Goal: Information Seeking & Learning: Learn about a topic

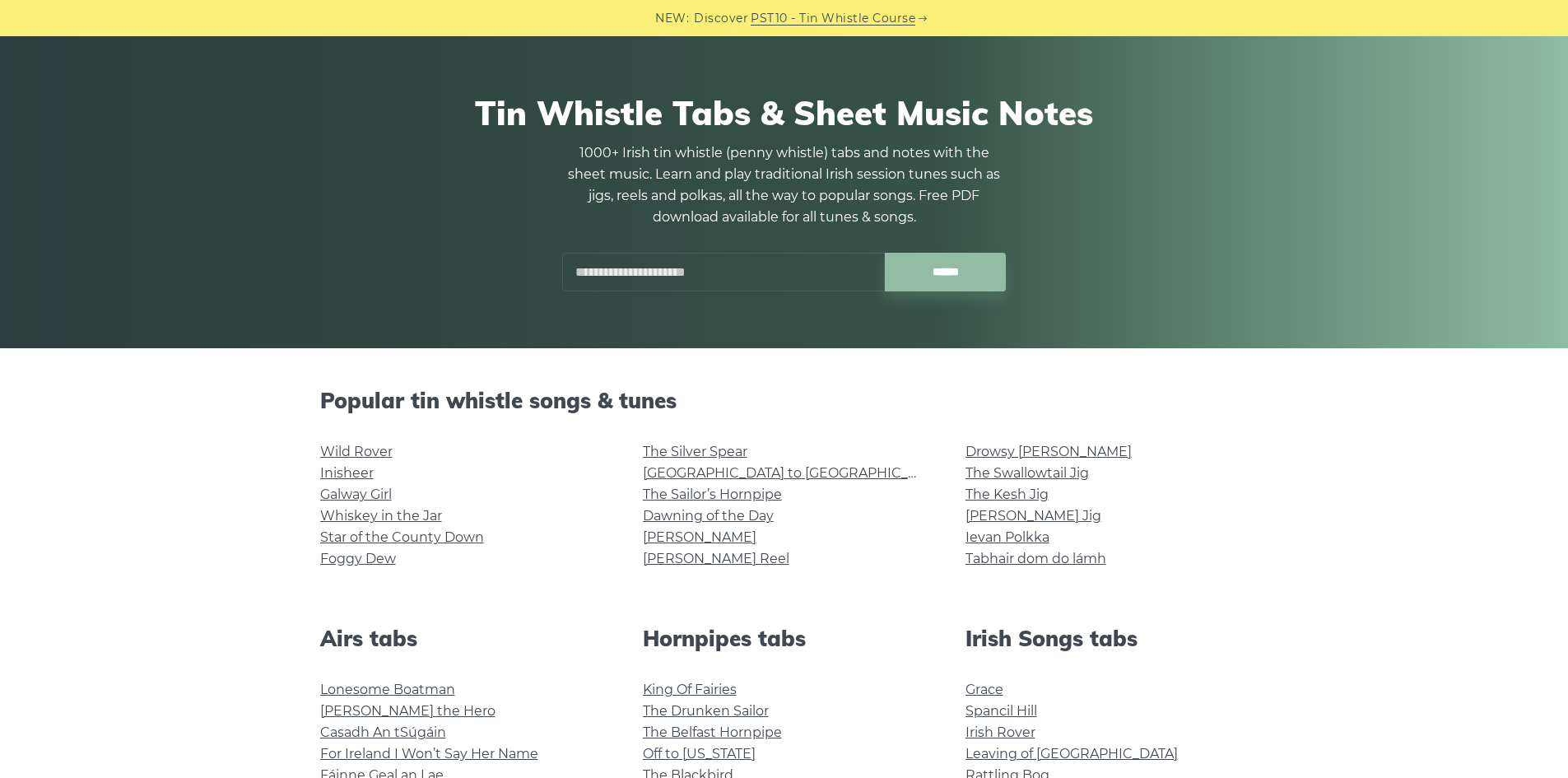
scroll to position [165, 0]
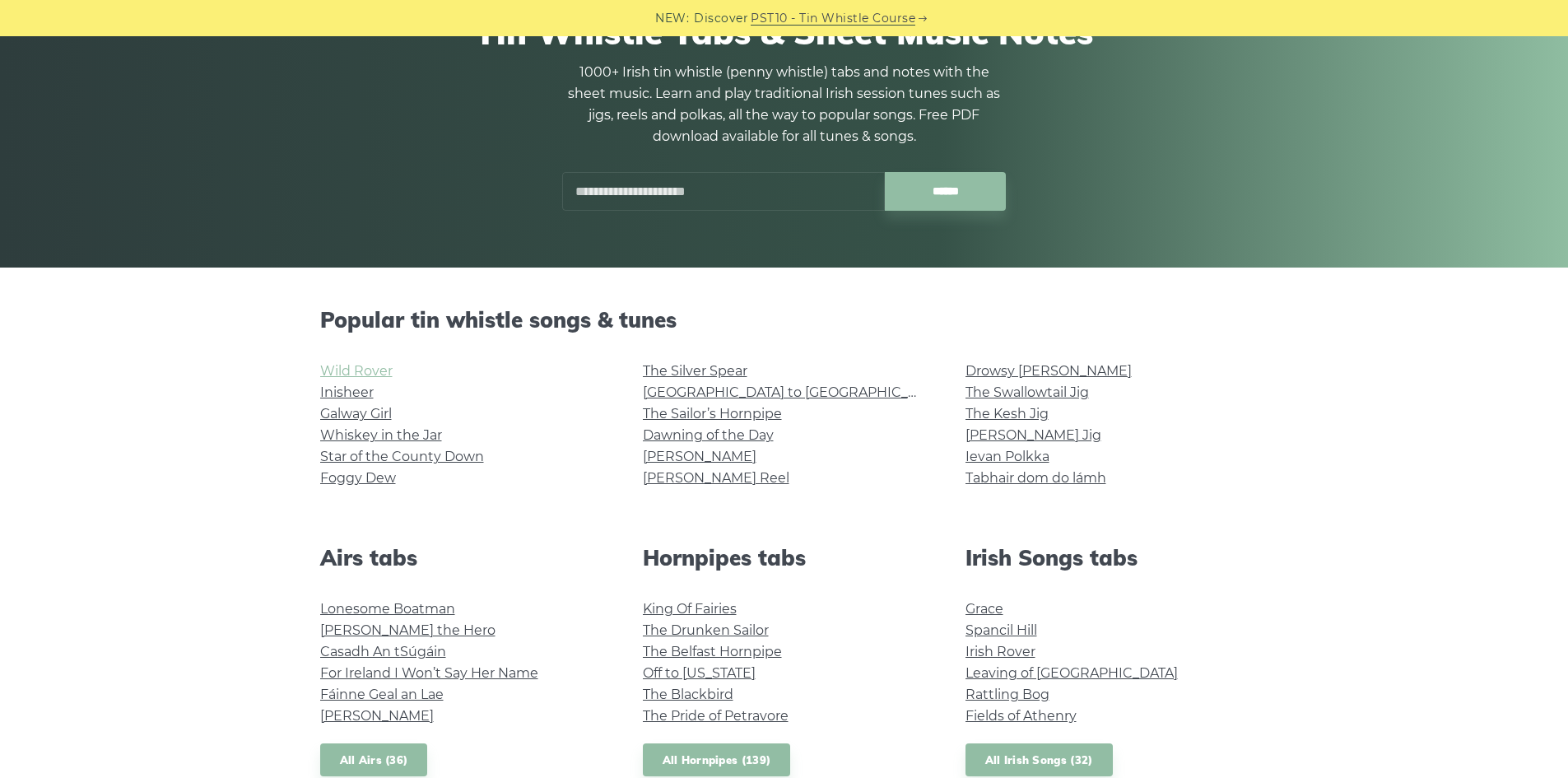
click at [367, 367] on link "Wild Rover" at bounding box center [356, 371] width 73 height 15
click at [352, 393] on link "Inisheer" at bounding box center [347, 392] width 53 height 15
click at [333, 414] on link "Galway Girl" at bounding box center [356, 414] width 72 height 15
click at [1008, 459] on link "Ievan Polkka" at bounding box center [1007, 457] width 84 height 15
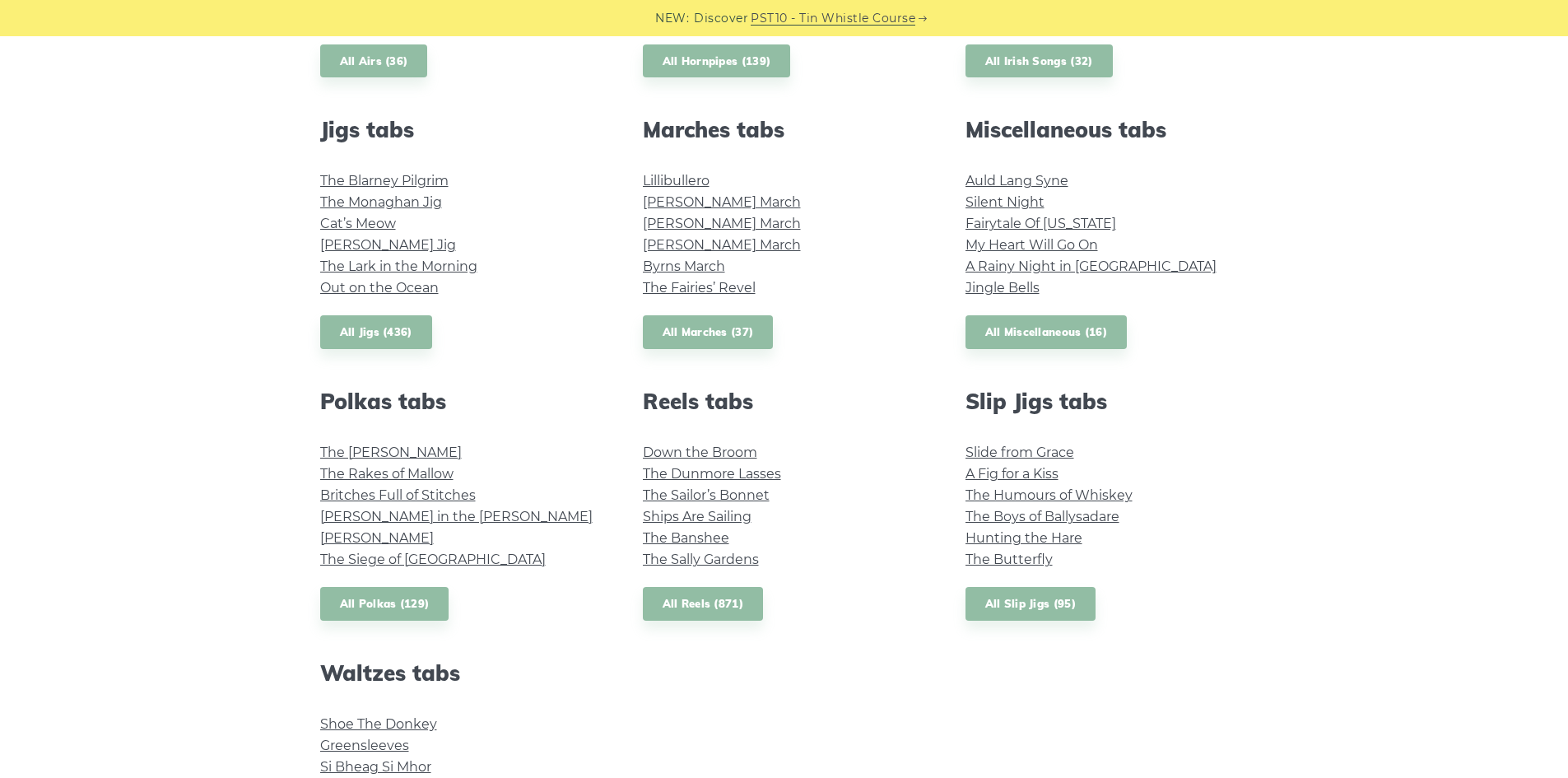
scroll to position [1070, 0]
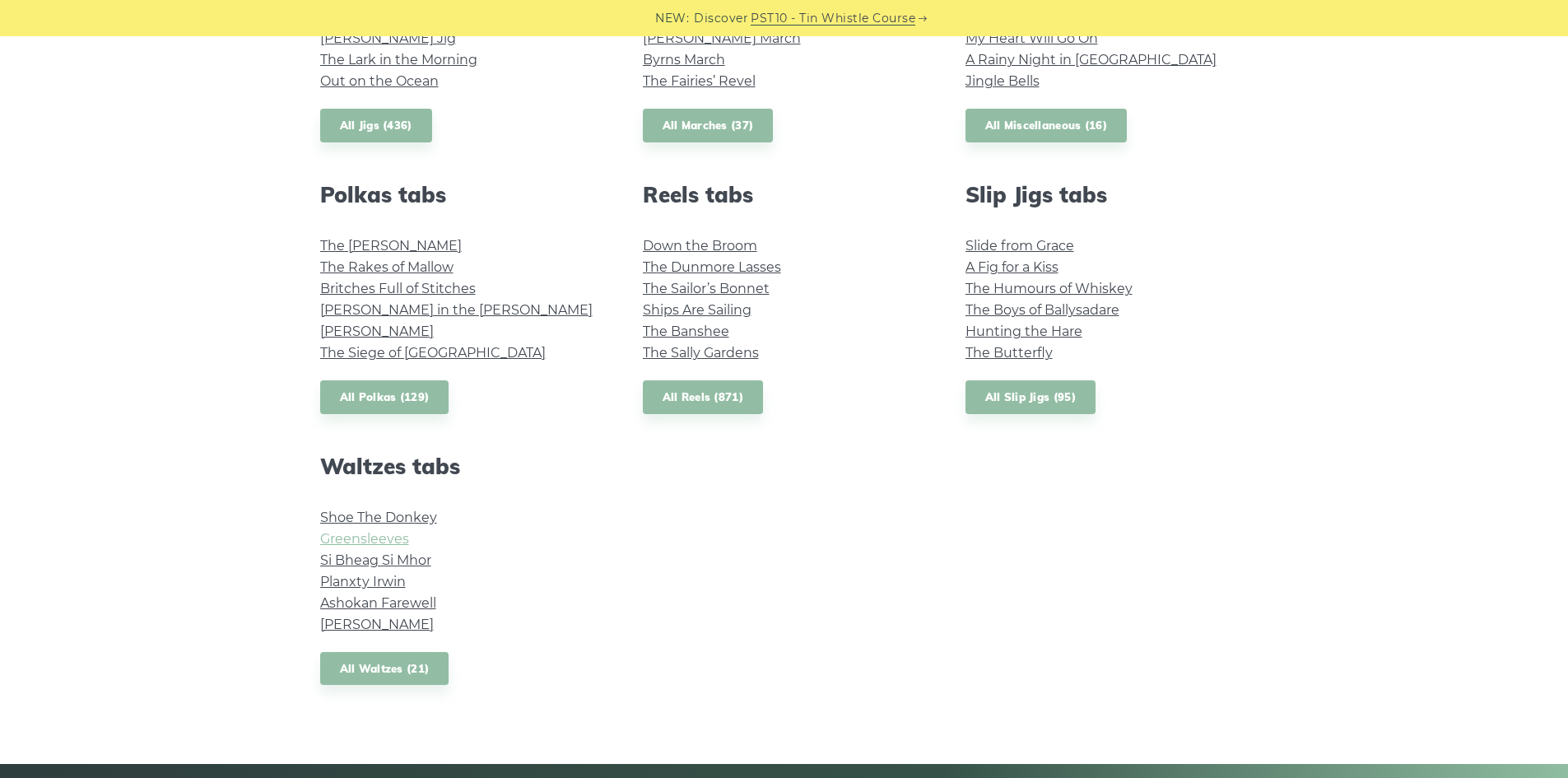
click at [385, 536] on link "Greensleeves" at bounding box center [365, 539] width 89 height 15
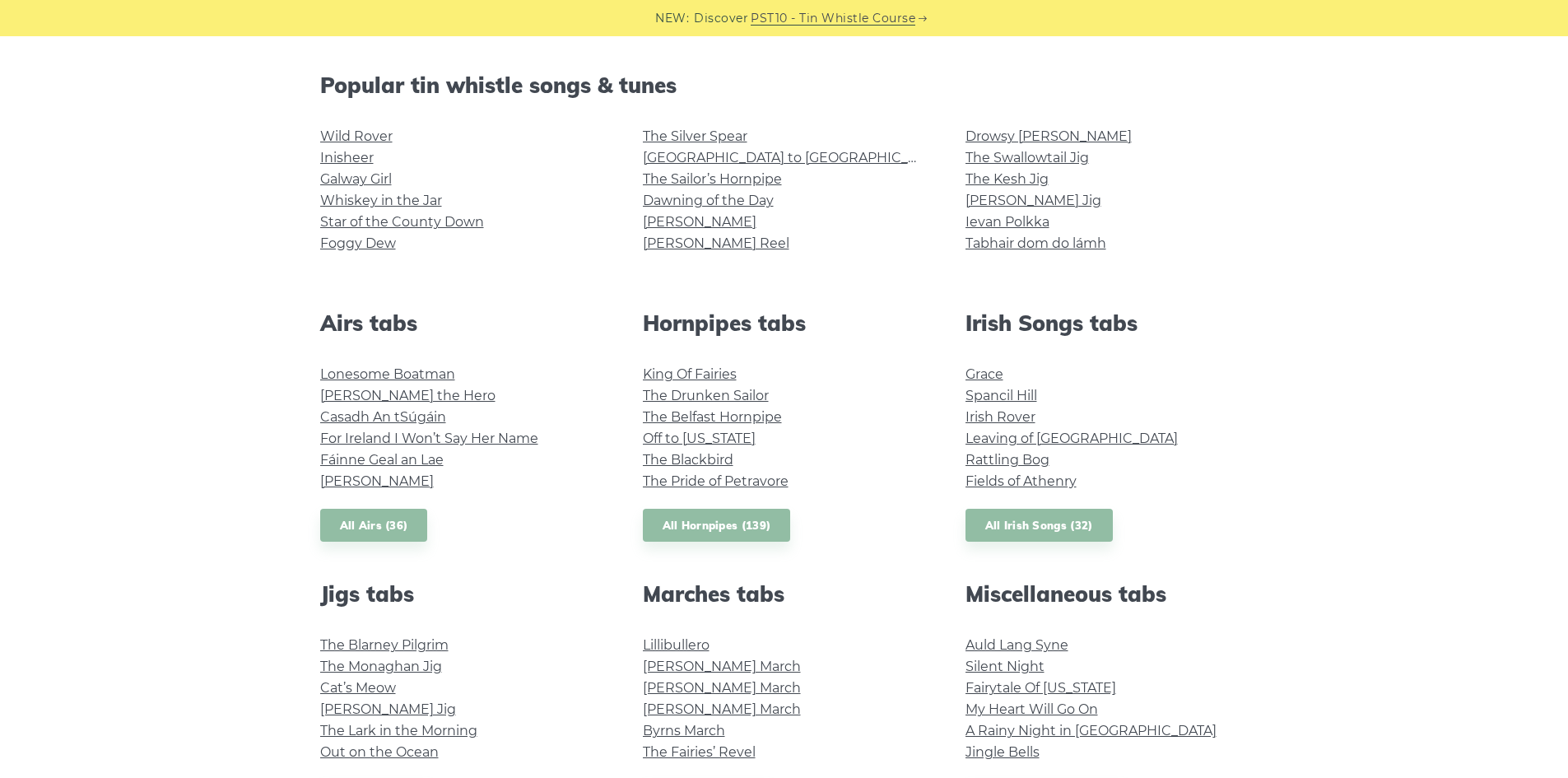
scroll to position [247, 0]
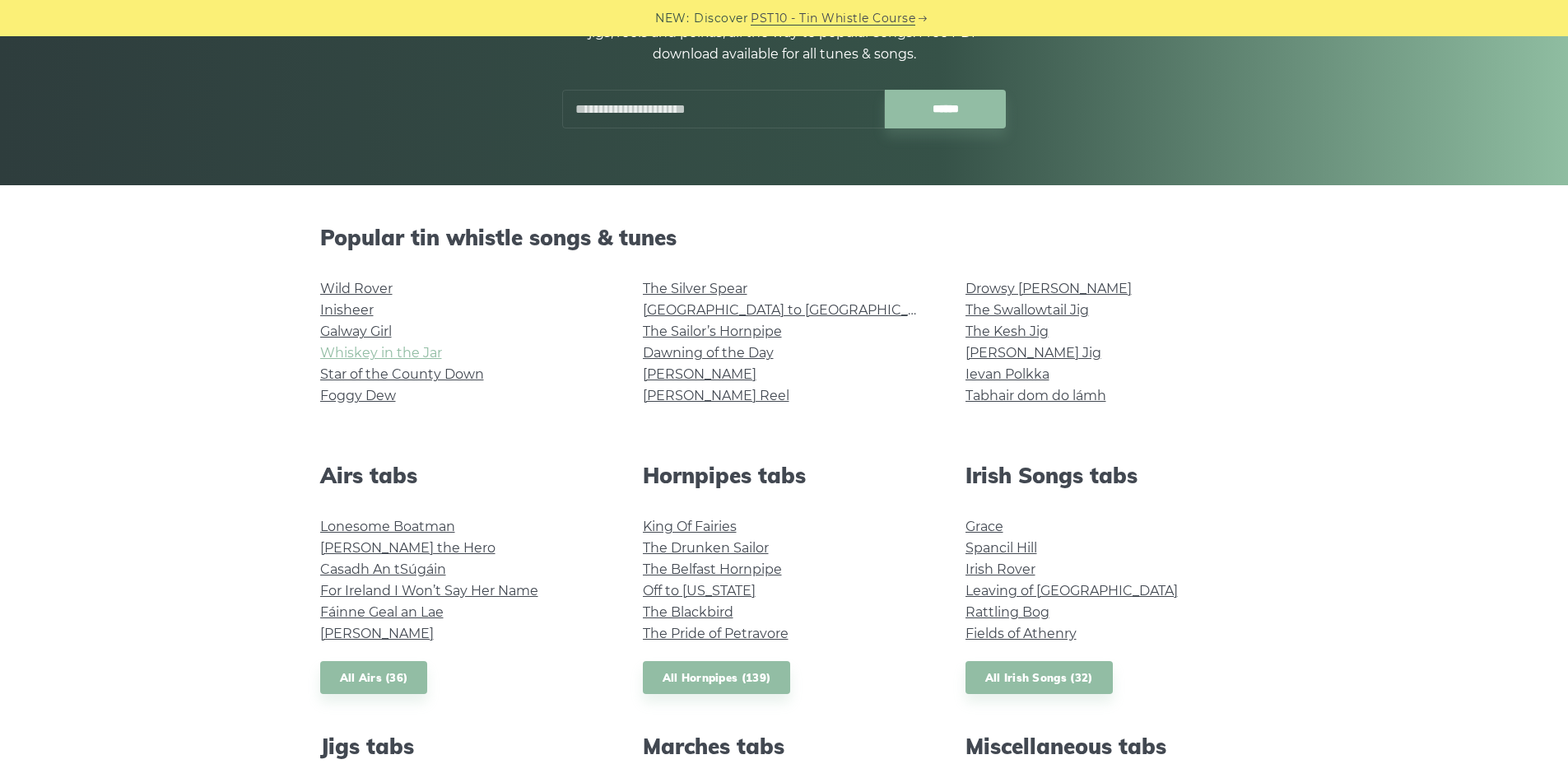
click at [374, 350] on link "Whiskey in the Jar" at bounding box center [381, 353] width 122 height 15
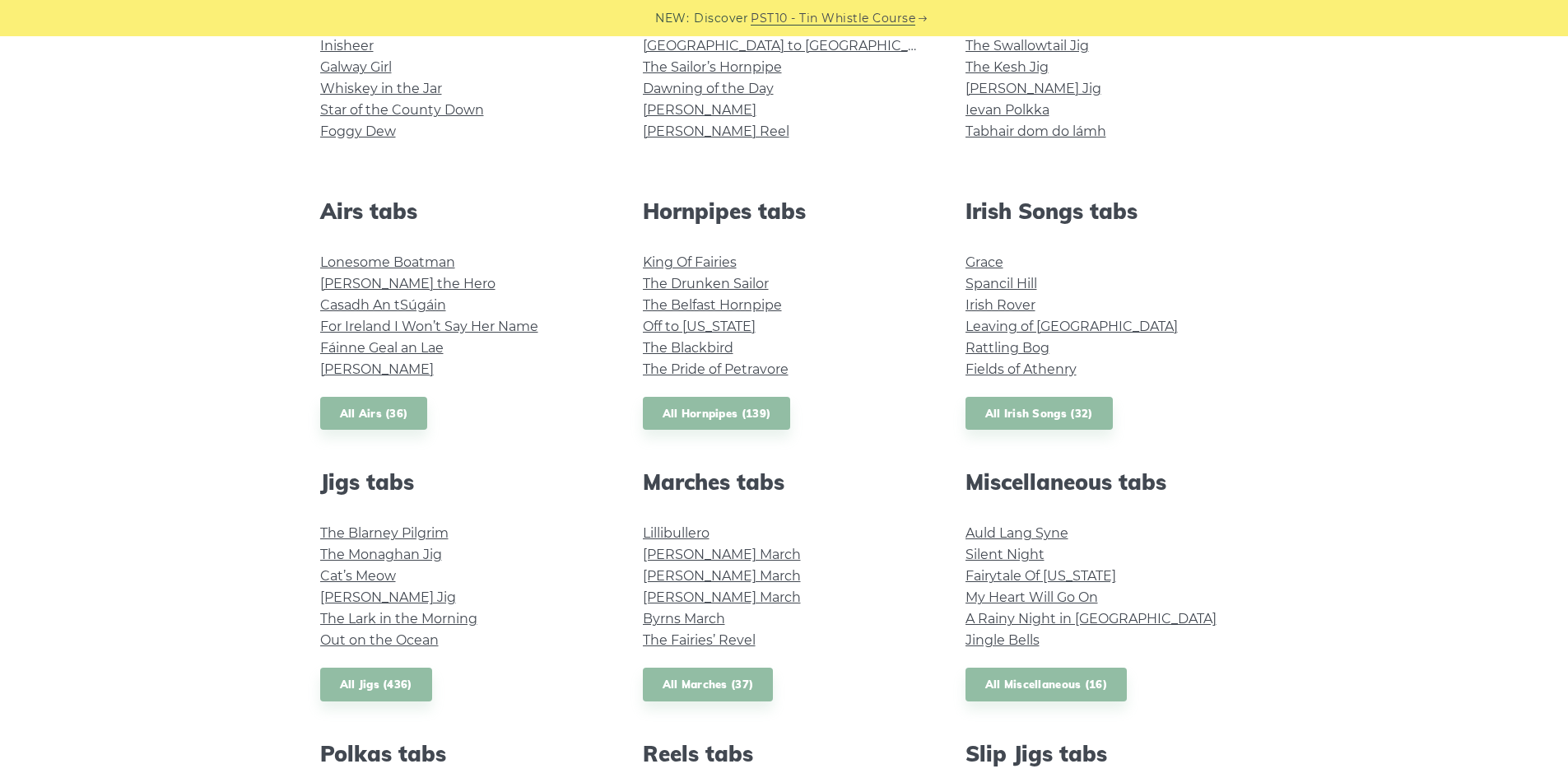
scroll to position [659, 0]
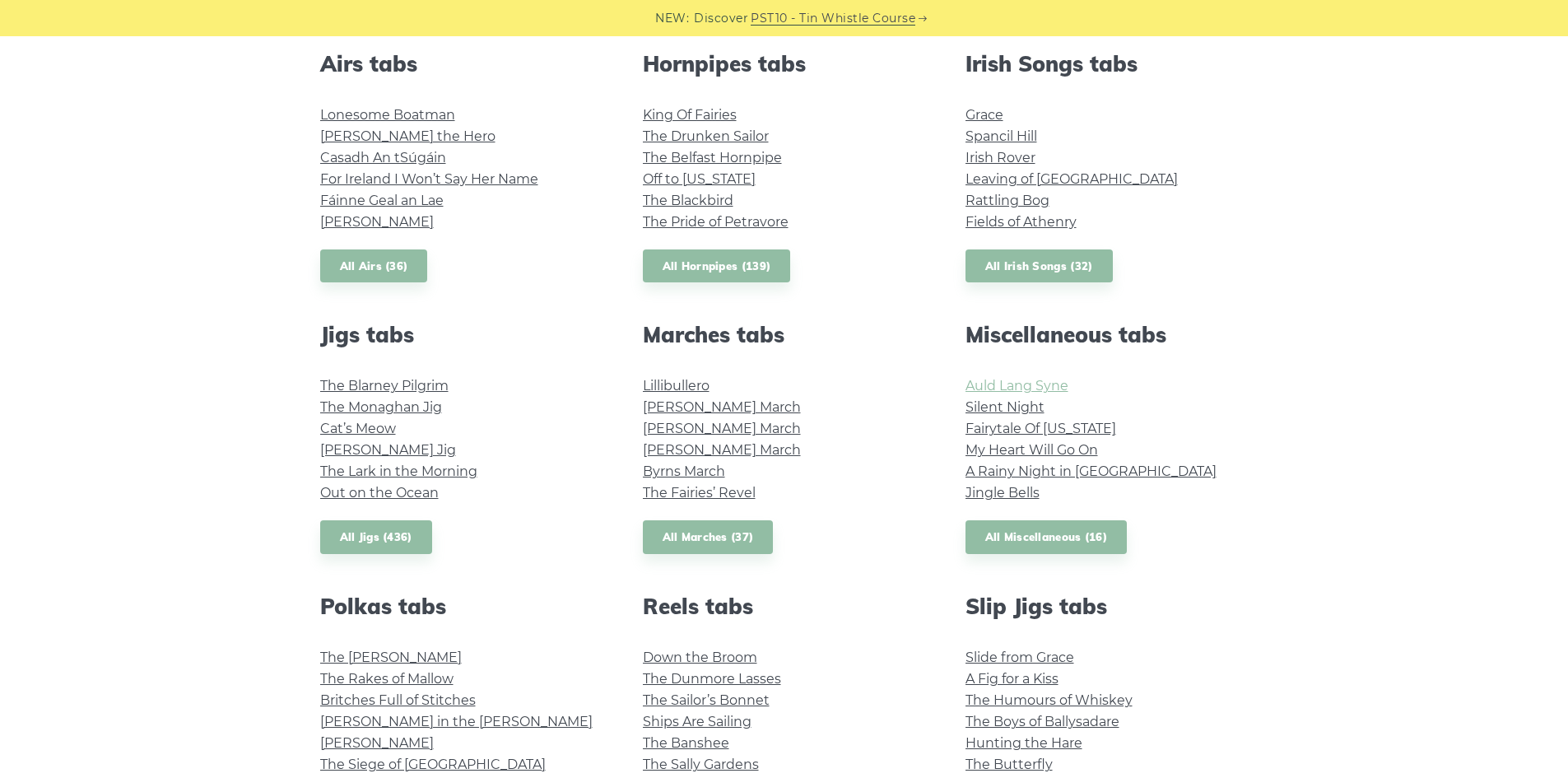
click at [979, 392] on link "Auld Lang Syne" at bounding box center [1017, 386] width 103 height 15
click at [1022, 528] on link "All Miscellaneous (16)" at bounding box center [1046, 536] width 162 height 33
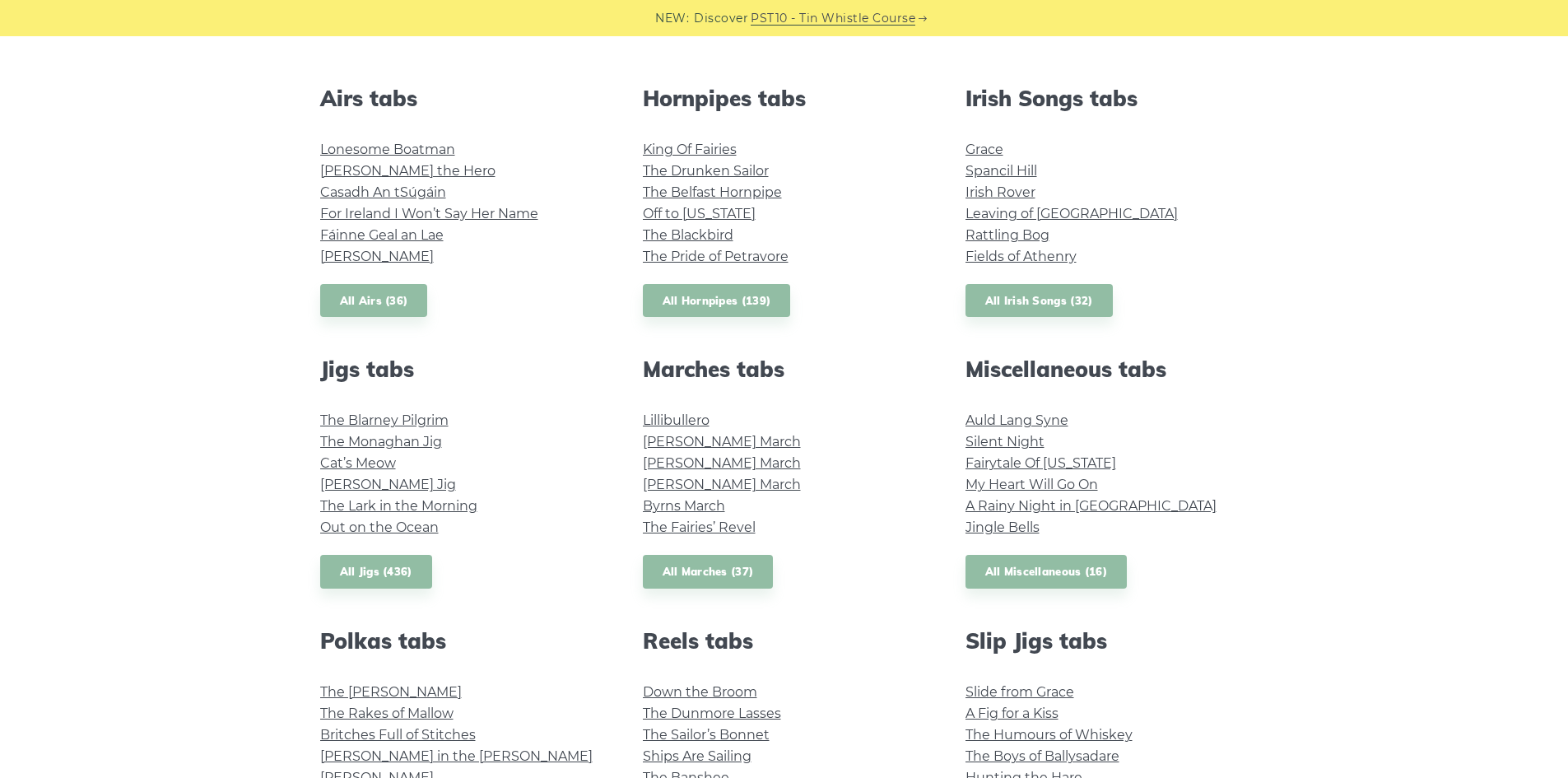
scroll to position [741, 0]
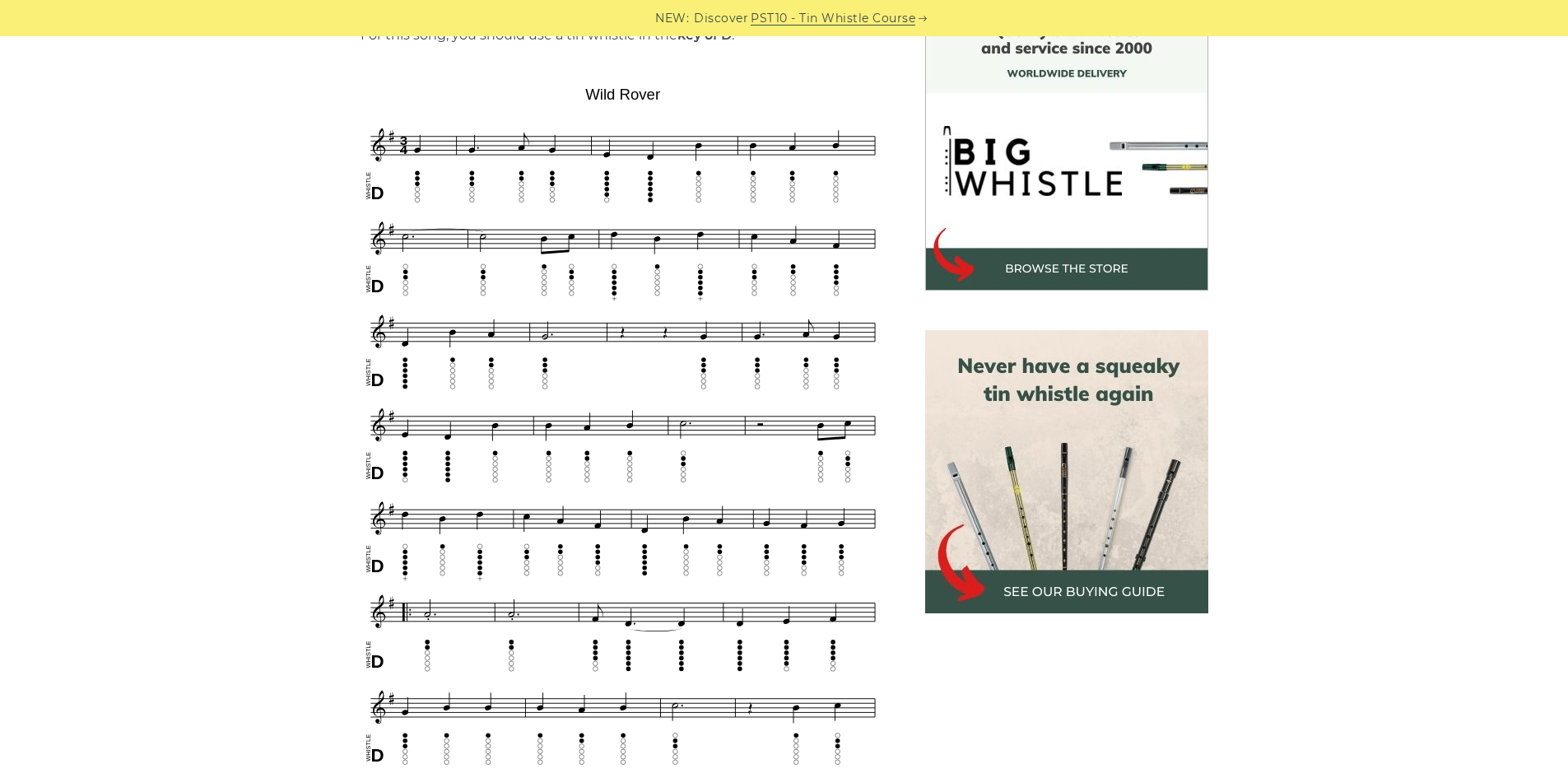
scroll to position [494, 0]
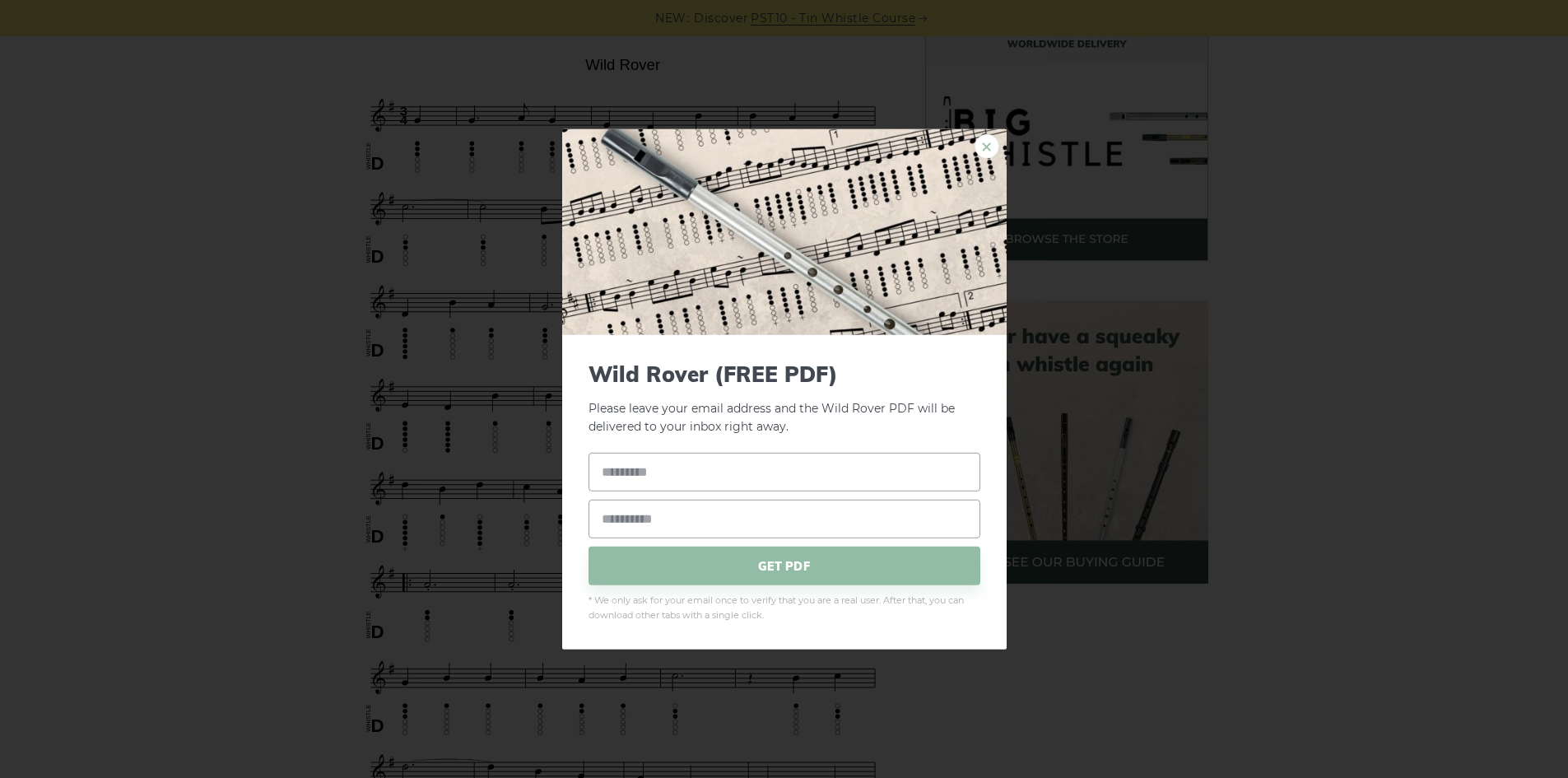
click at [983, 148] on link "×" at bounding box center [987, 146] width 25 height 25
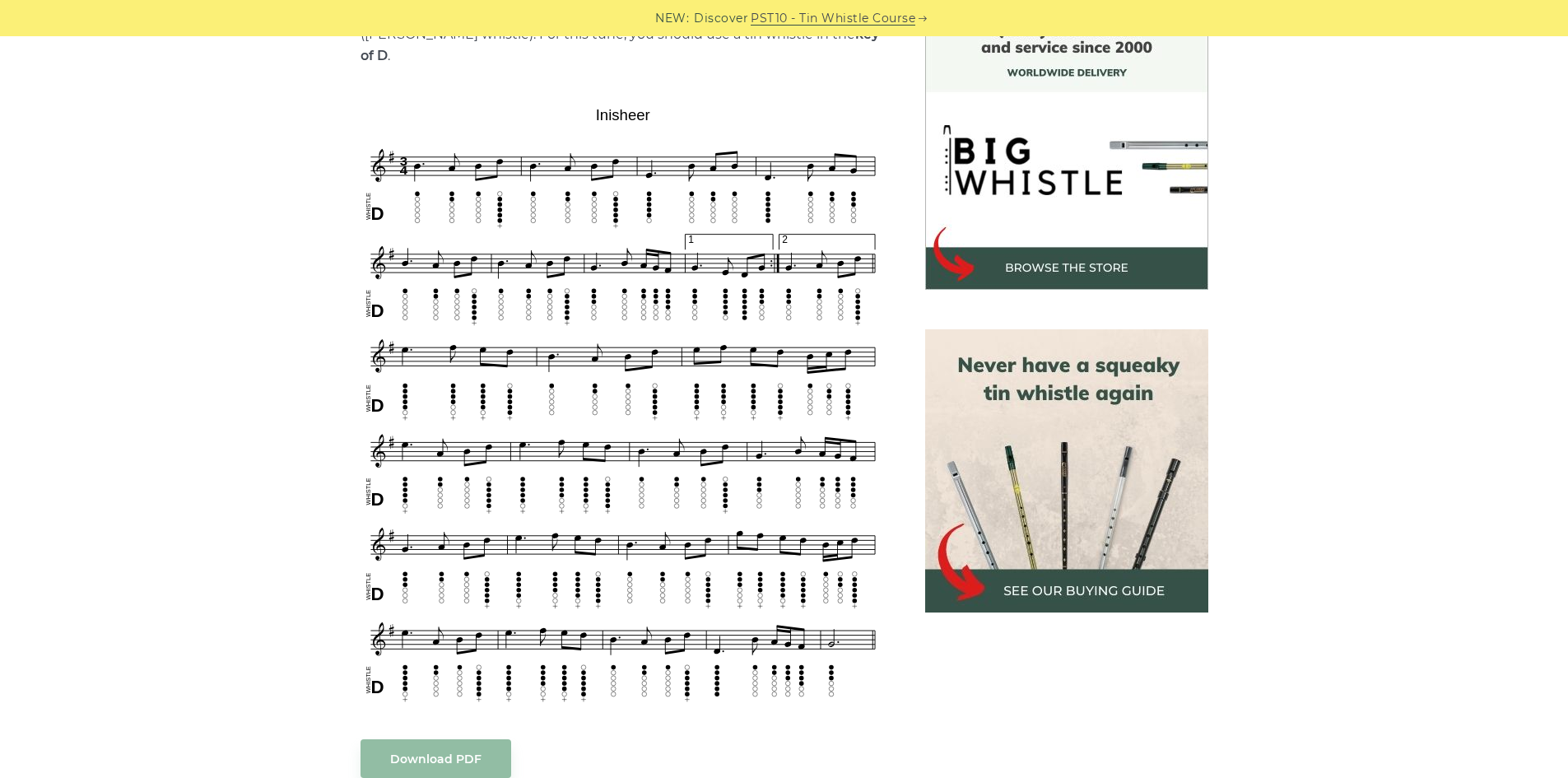
scroll to position [494, 0]
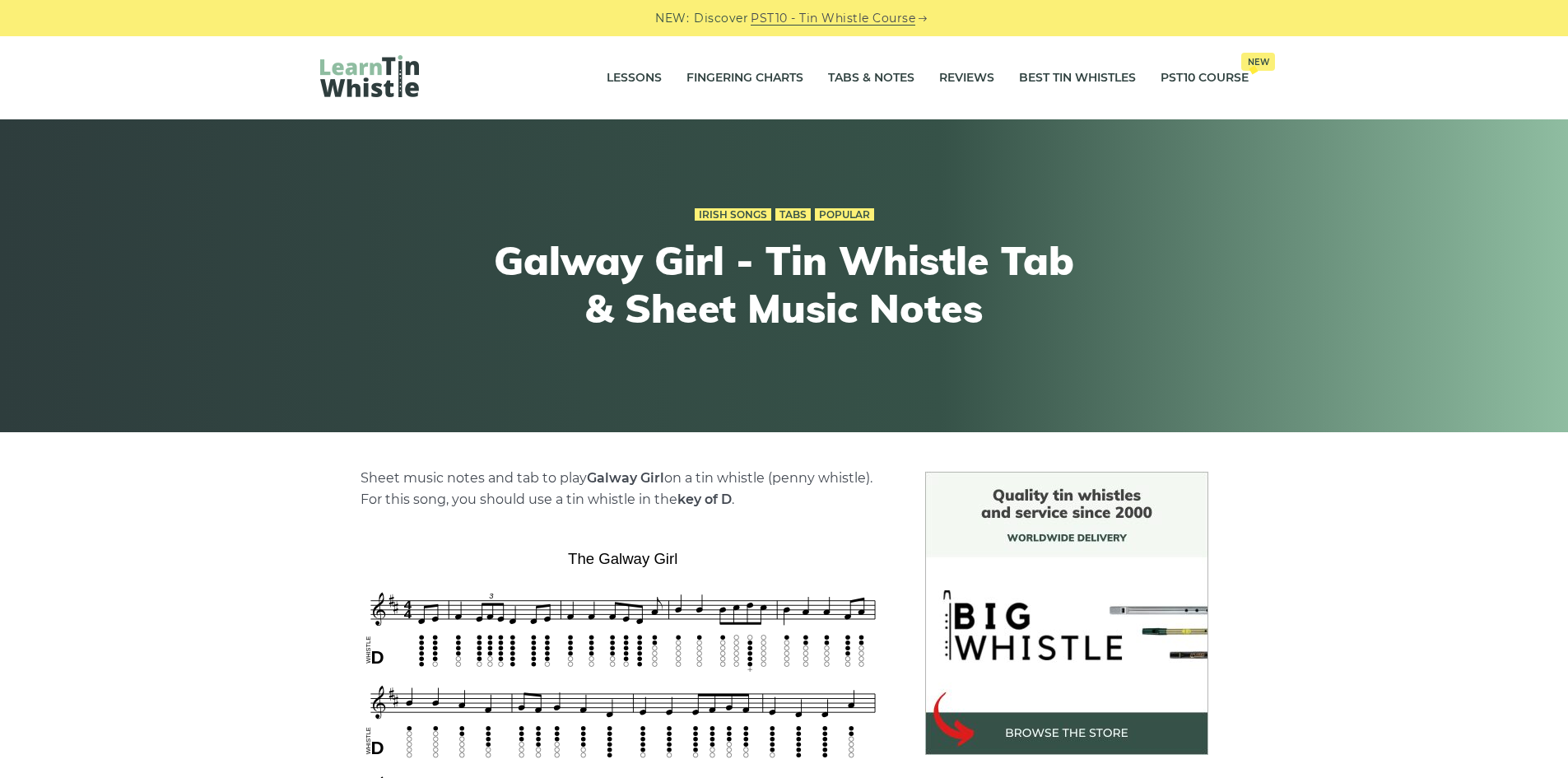
scroll to position [411, 0]
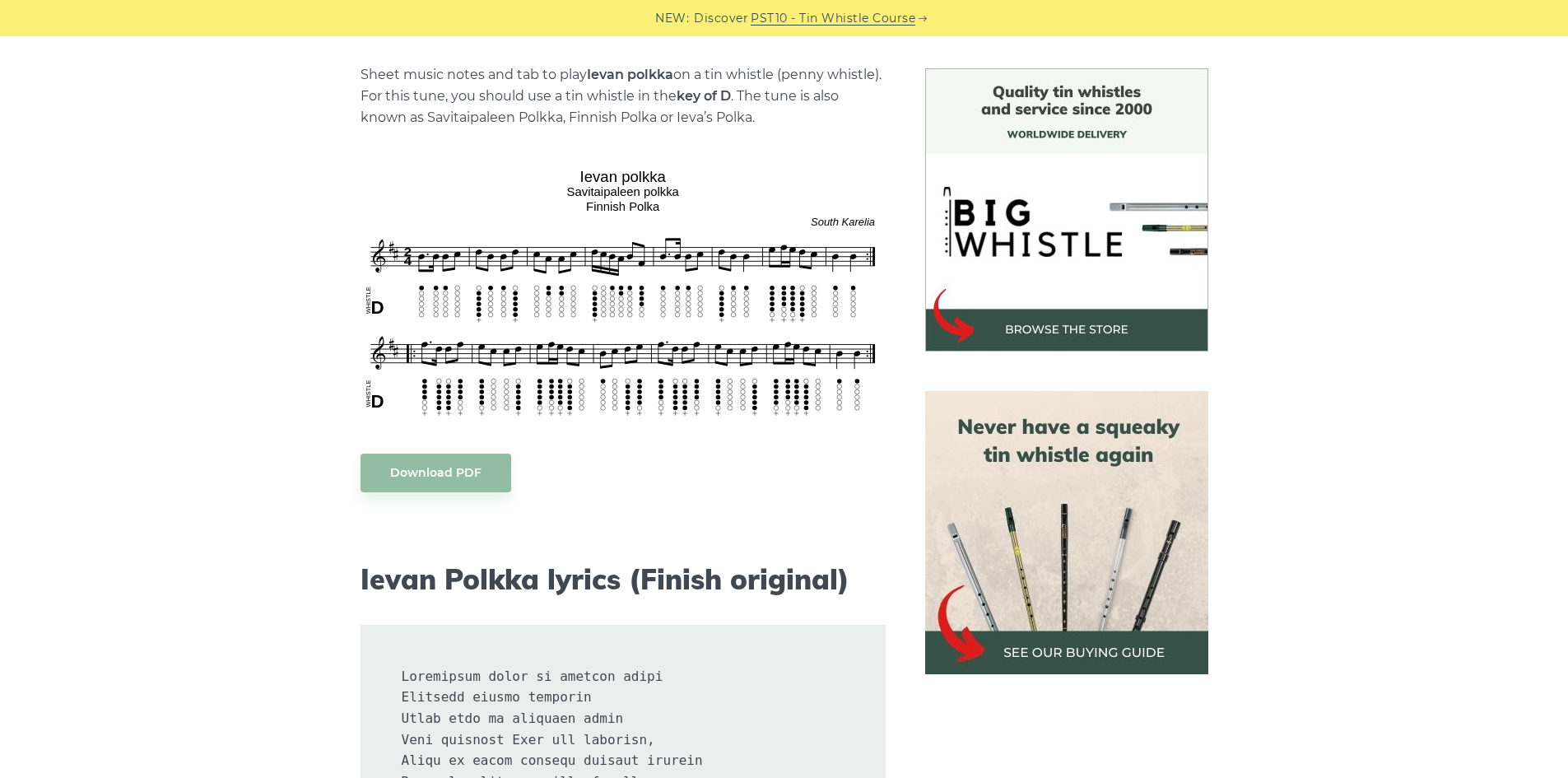
scroll to position [411, 0]
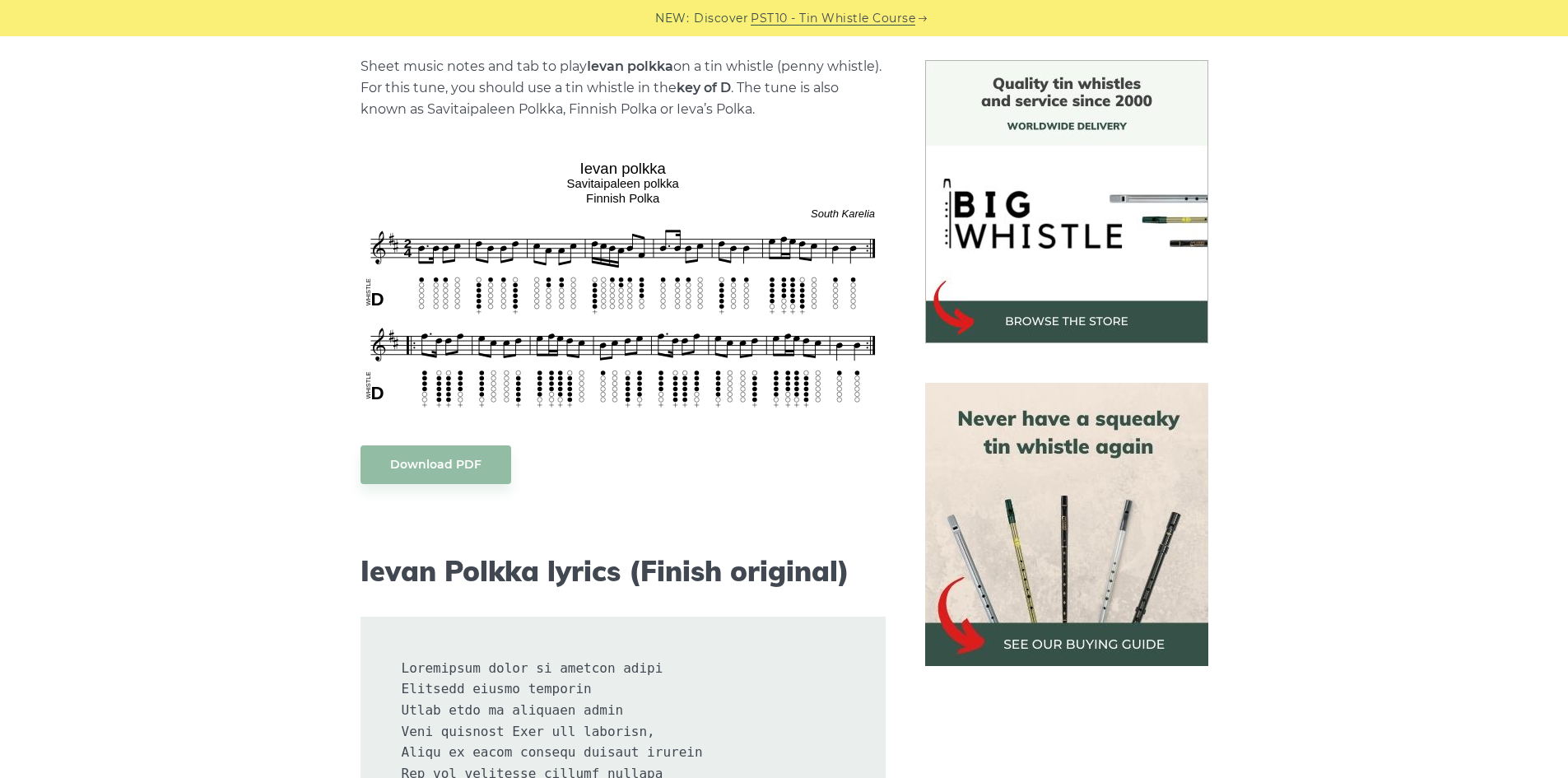
drag, startPoint x: 242, startPoint y: 513, endPoint x: 251, endPoint y: 500, distance: 15.8
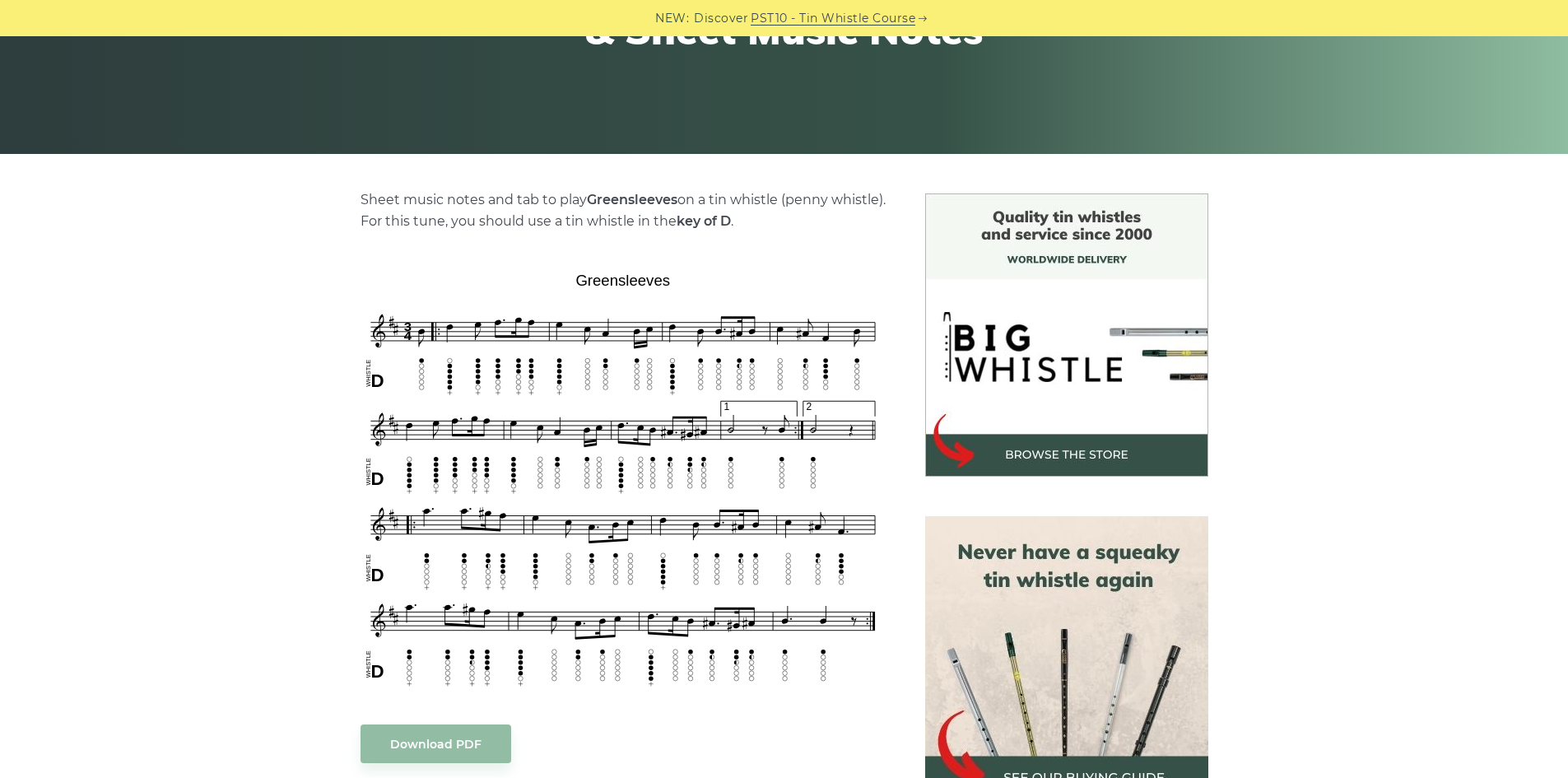
scroll to position [329, 0]
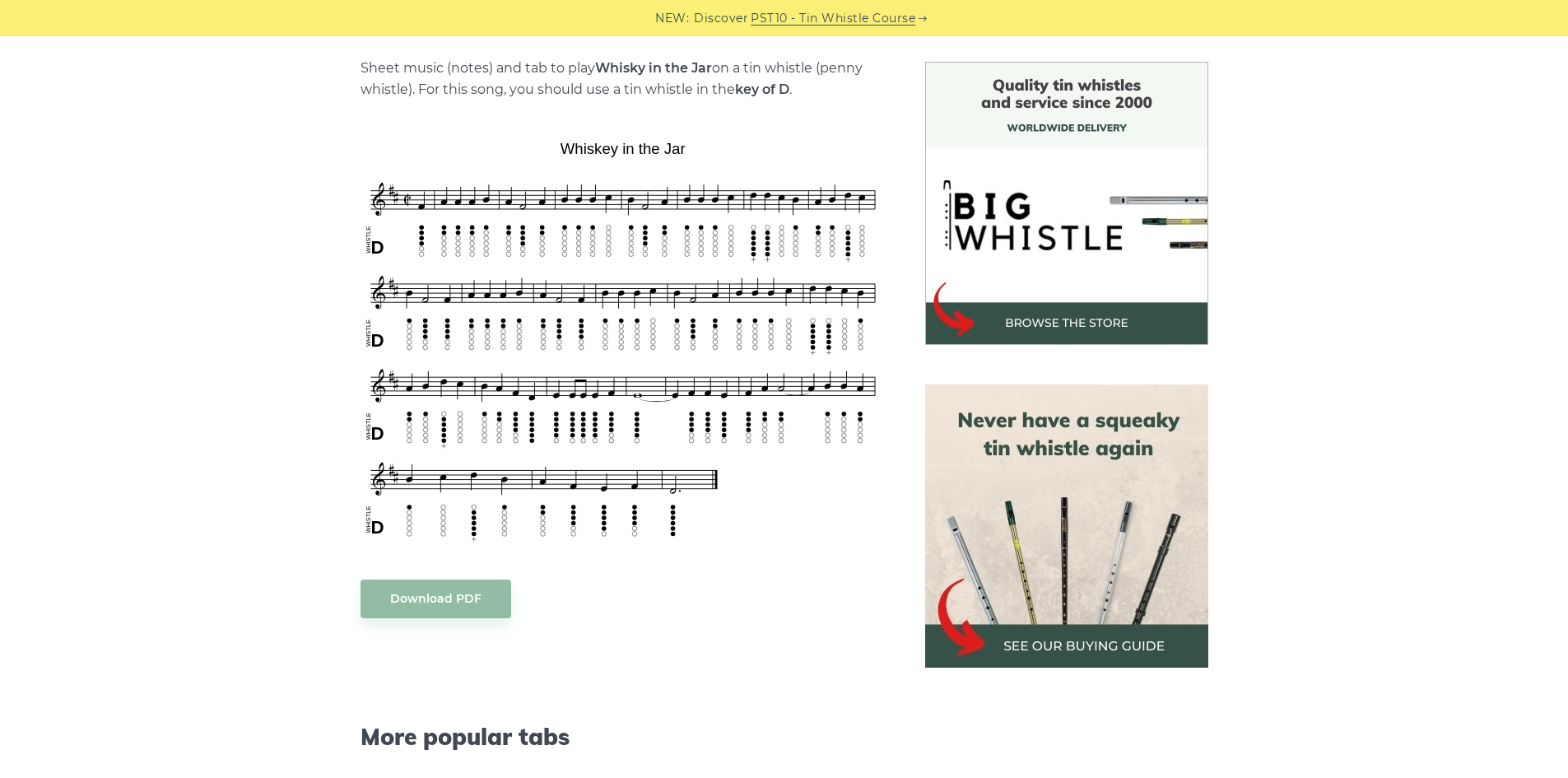
scroll to position [329, 0]
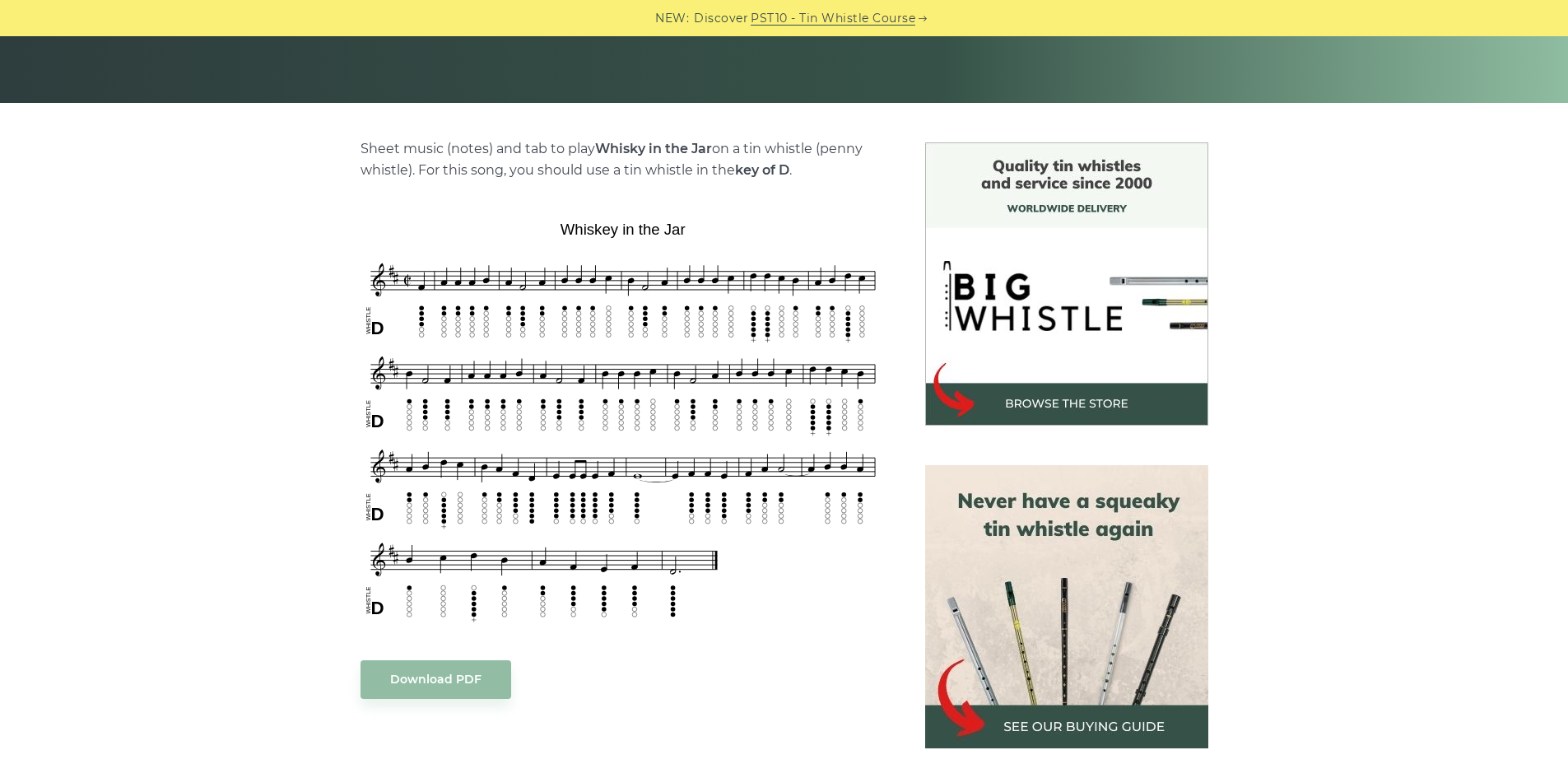
drag, startPoint x: 267, startPoint y: 418, endPoint x: 271, endPoint y: 402, distance: 16.5
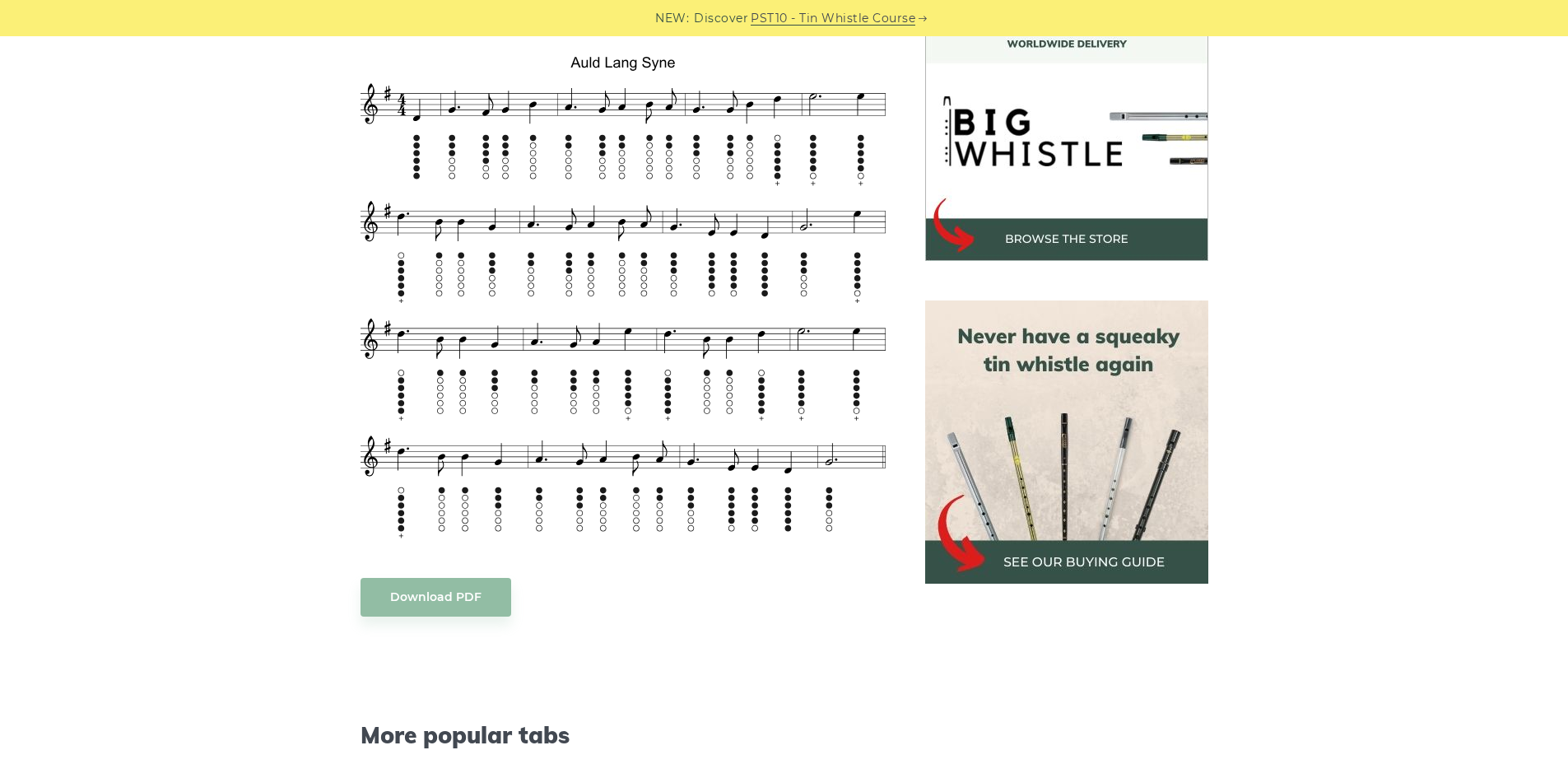
scroll to position [823, 0]
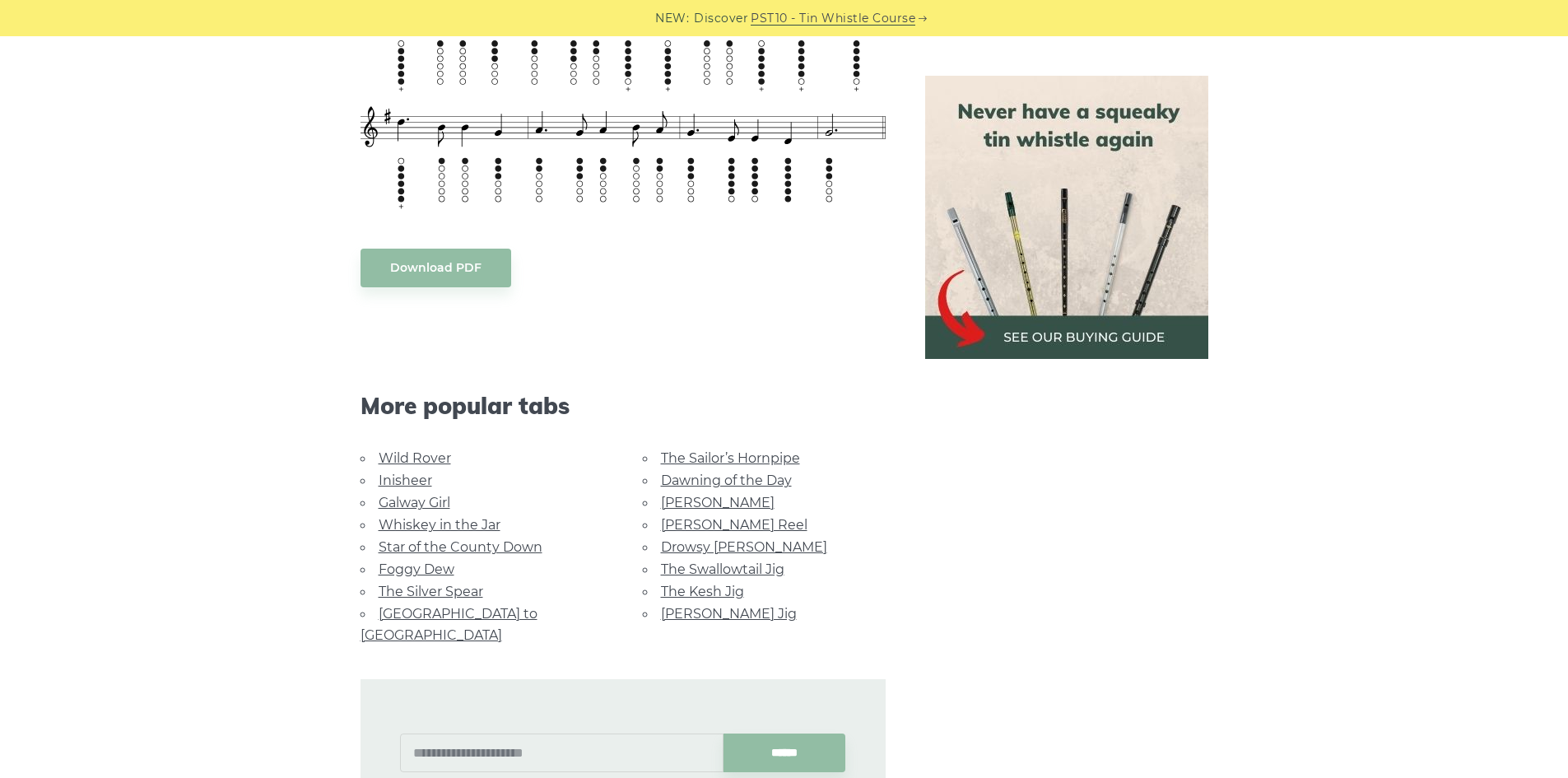
click at [420, 548] on link "Star of the County Down" at bounding box center [460, 547] width 164 height 15
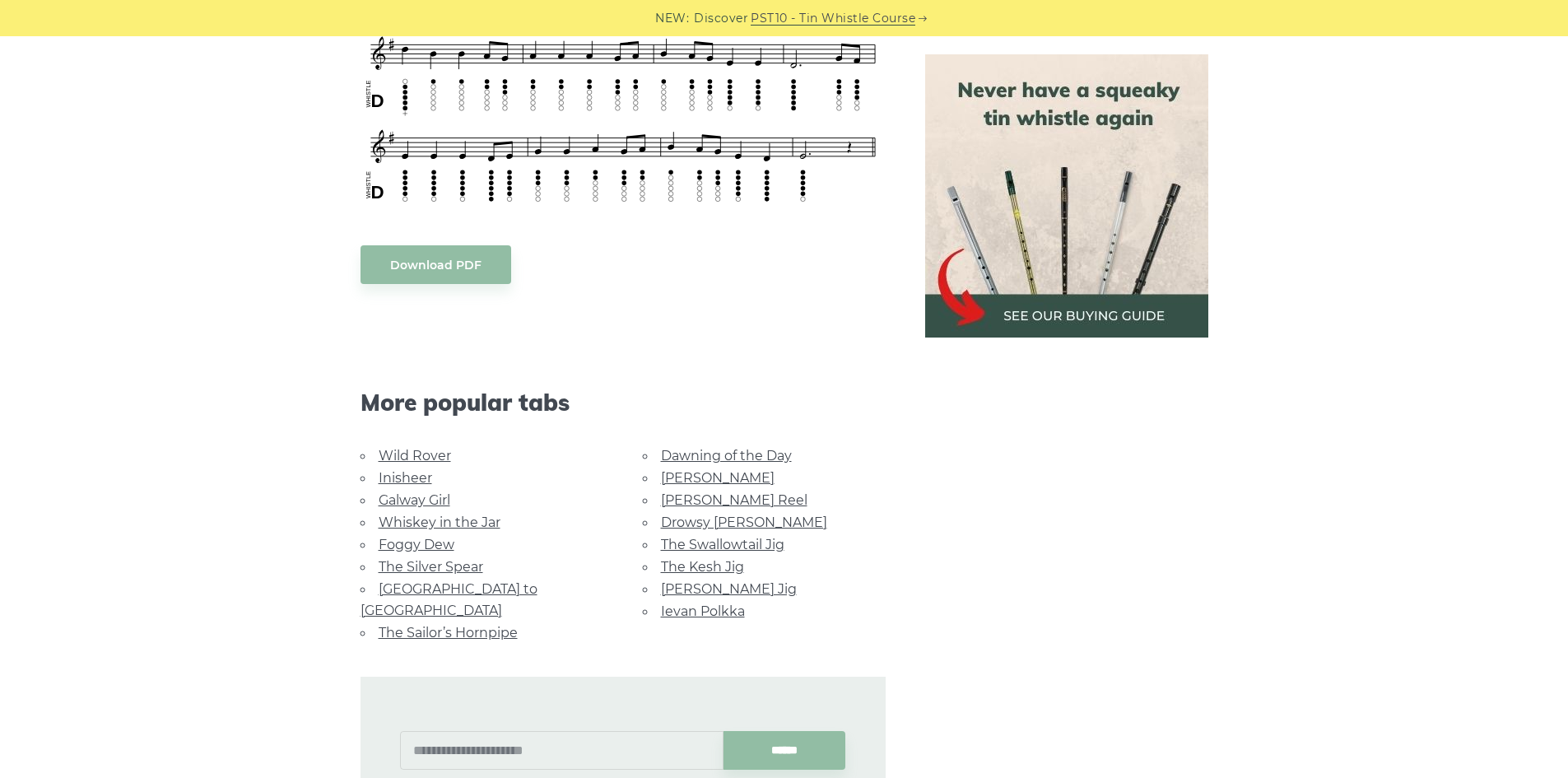
scroll to position [741, 0]
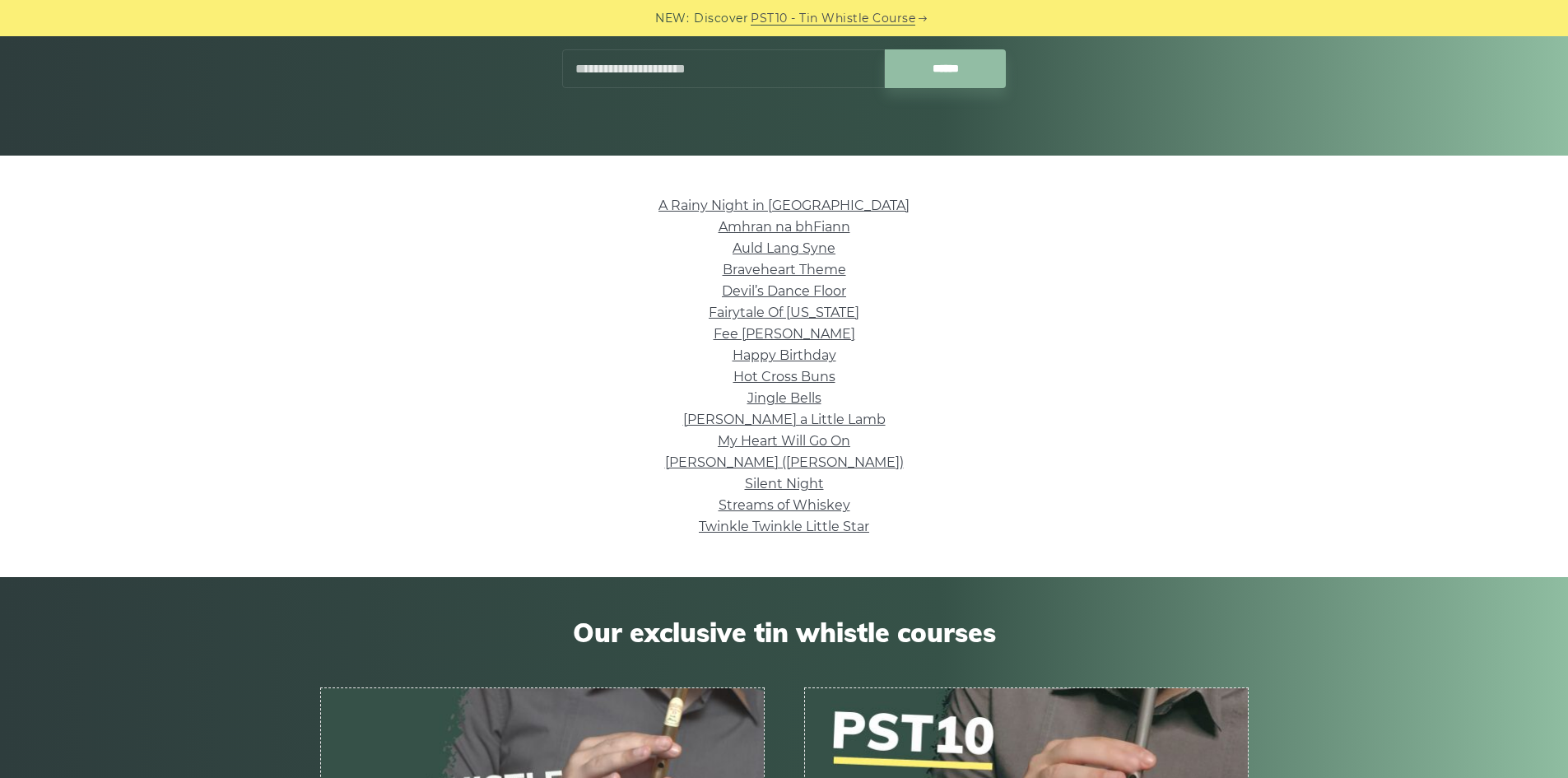
scroll to position [247, 0]
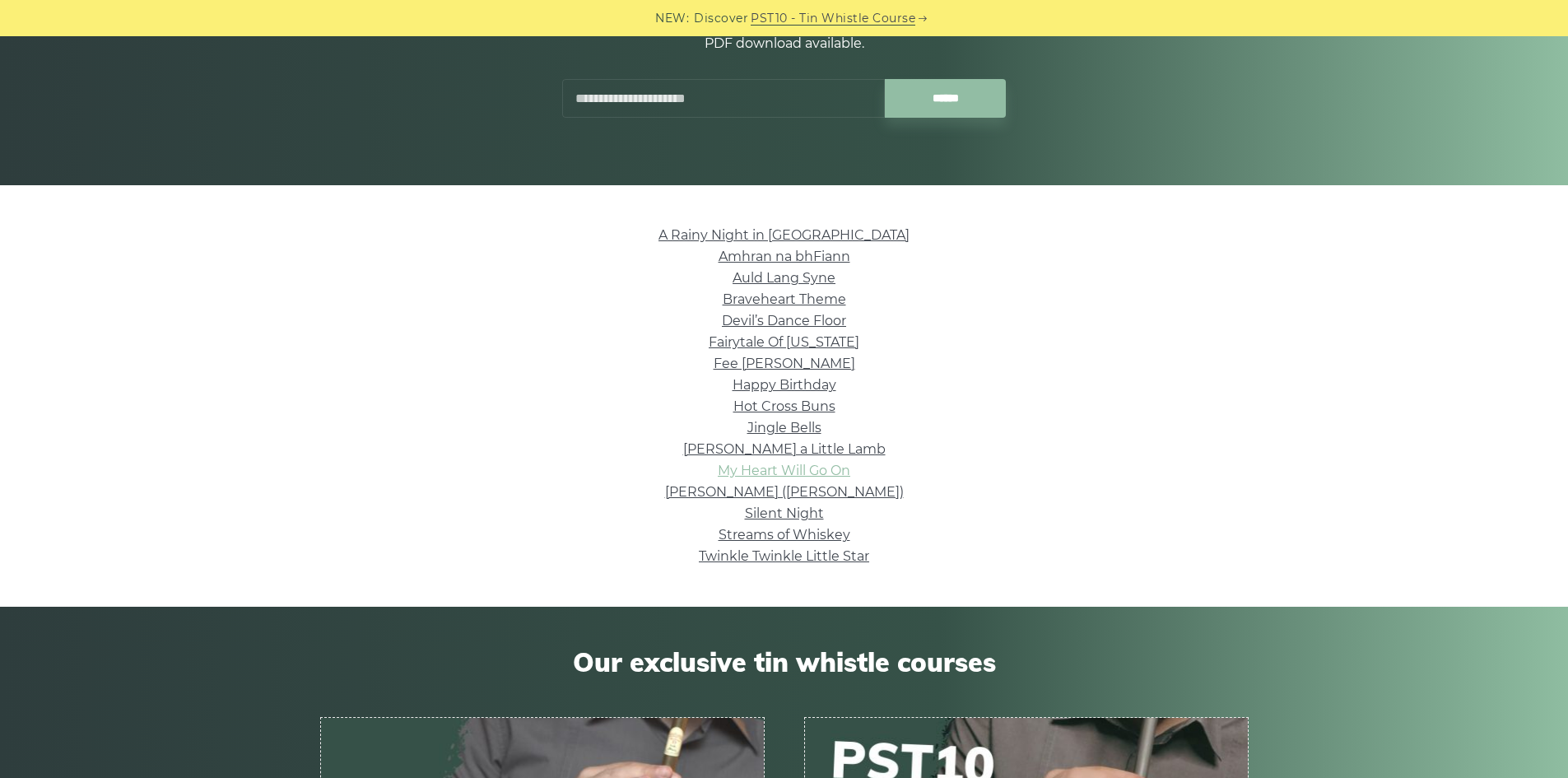
click at [779, 468] on link "My Heart Will Go On" at bounding box center [784, 470] width 133 height 15
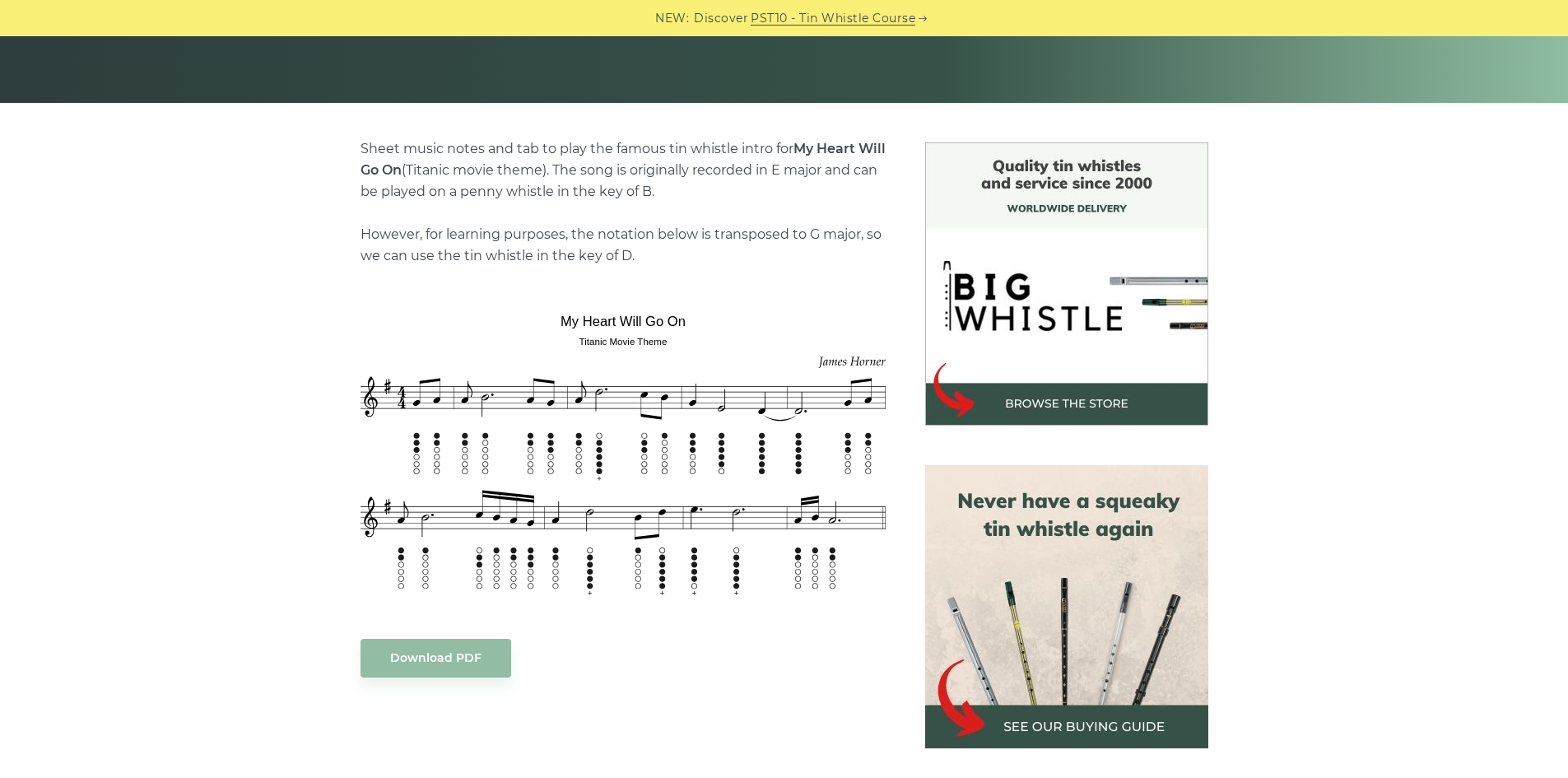
scroll to position [411, 0]
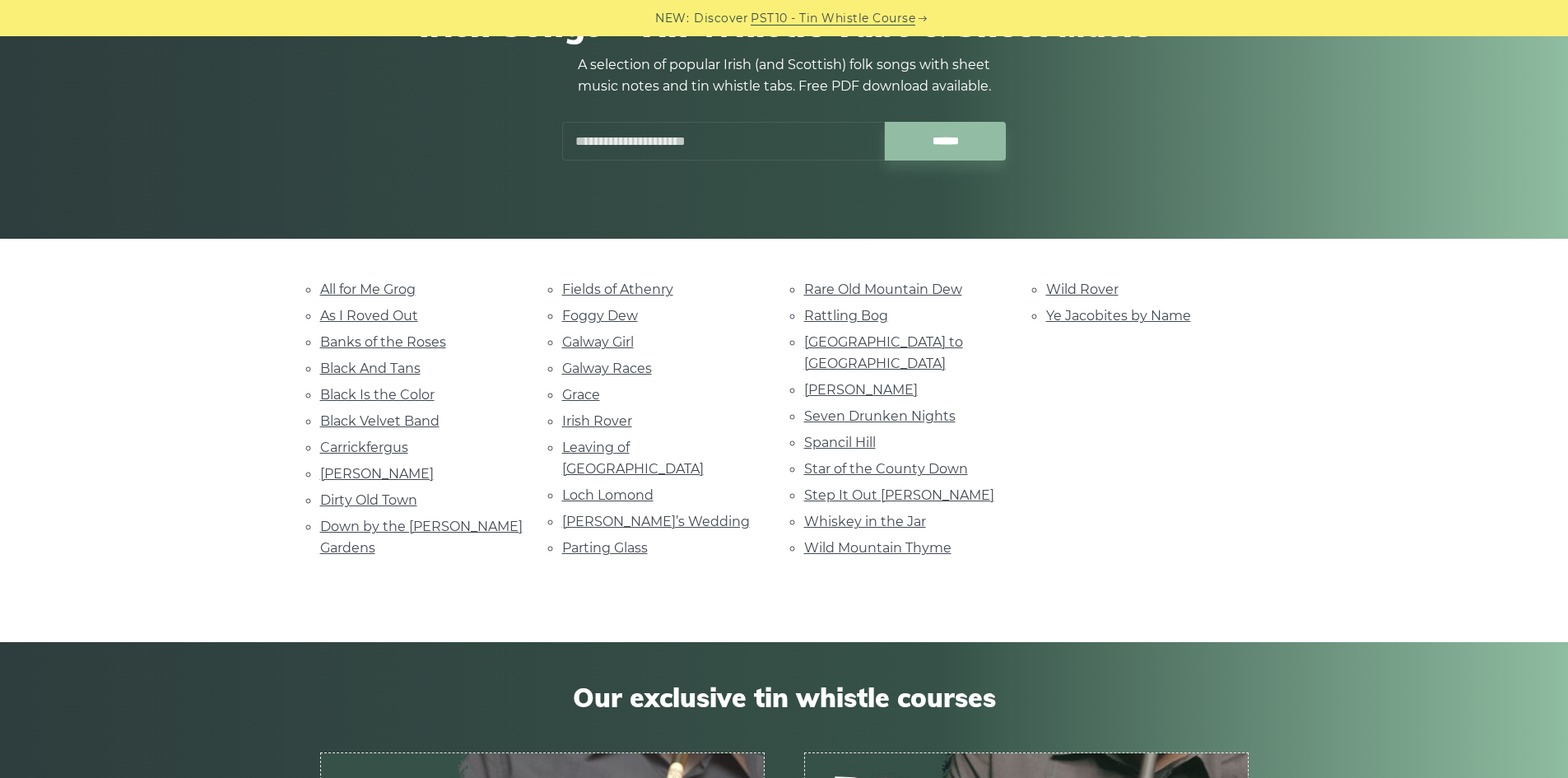
scroll to position [165, 0]
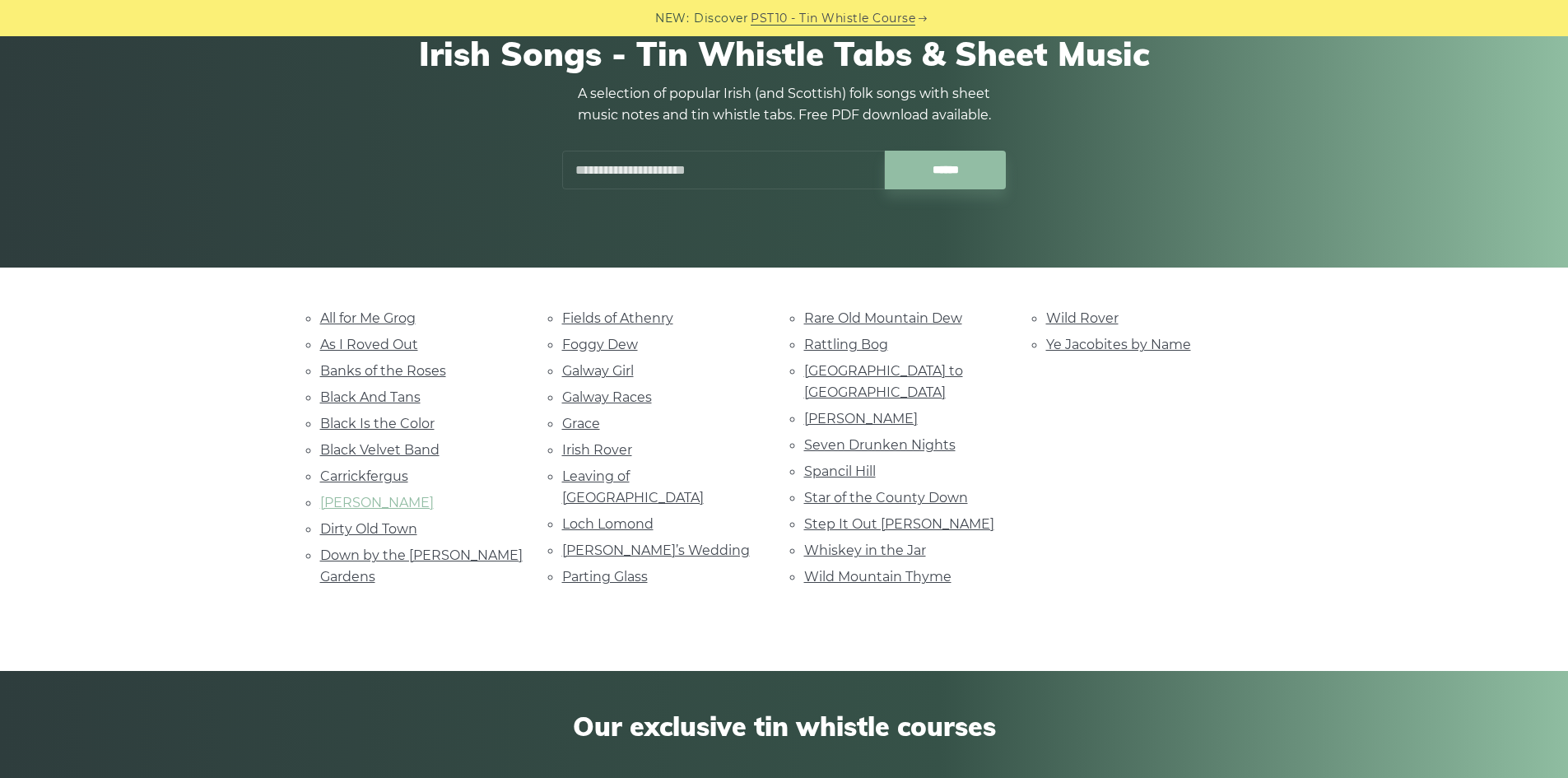
click at [354, 500] on link "[PERSON_NAME]" at bounding box center [377, 503] width 114 height 15
click at [850, 410] on link "Roddy Mc Corley" at bounding box center [861, 418] width 114 height 15
click at [636, 401] on link "Galway Races" at bounding box center [606, 398] width 90 height 15
click at [854, 569] on link "Wild Mountain Thyme" at bounding box center [878, 577] width 147 height 15
click at [602, 338] on link "Foggy Dew" at bounding box center [599, 344] width 75 height 15
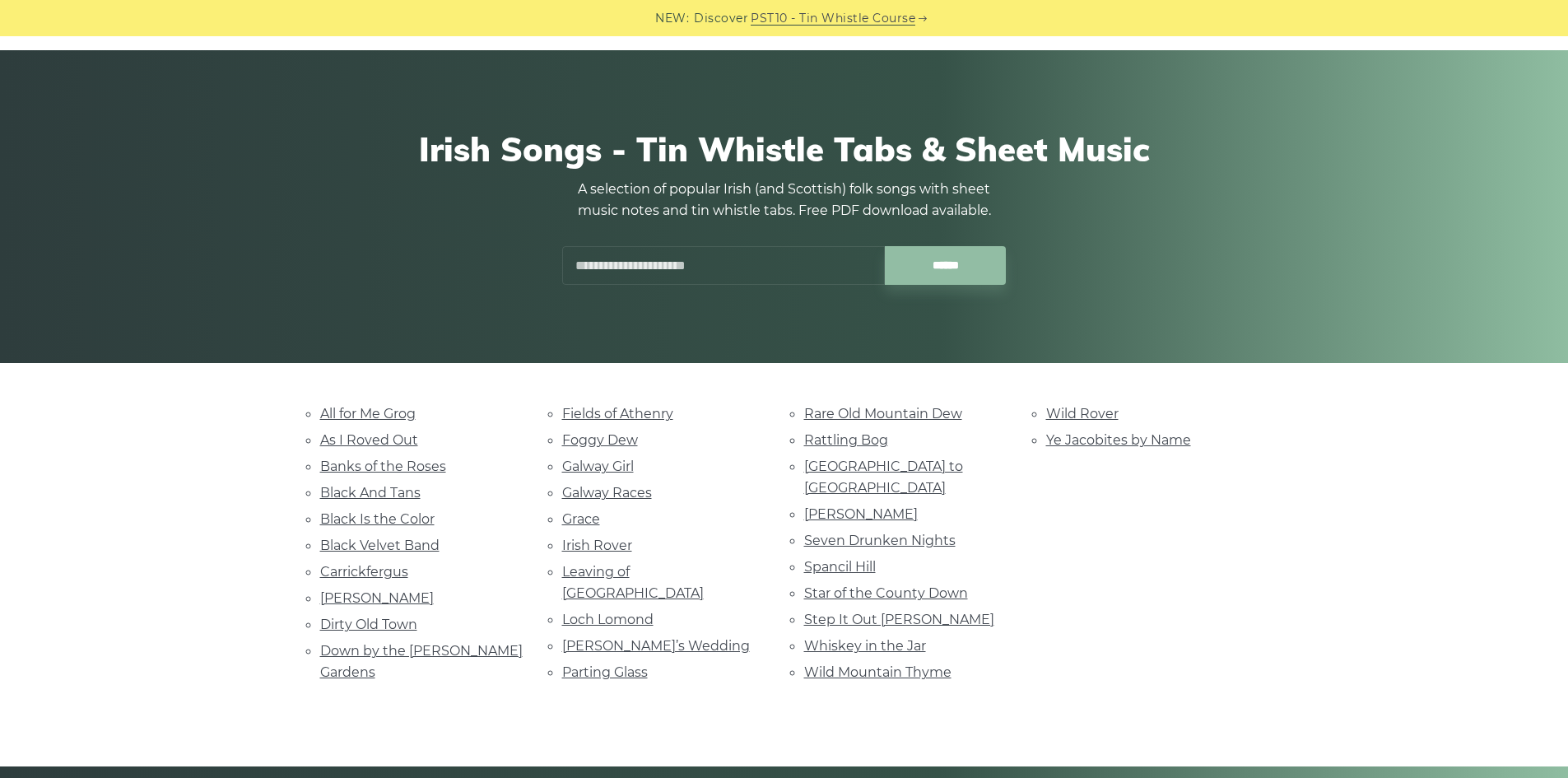
scroll to position [0, 0]
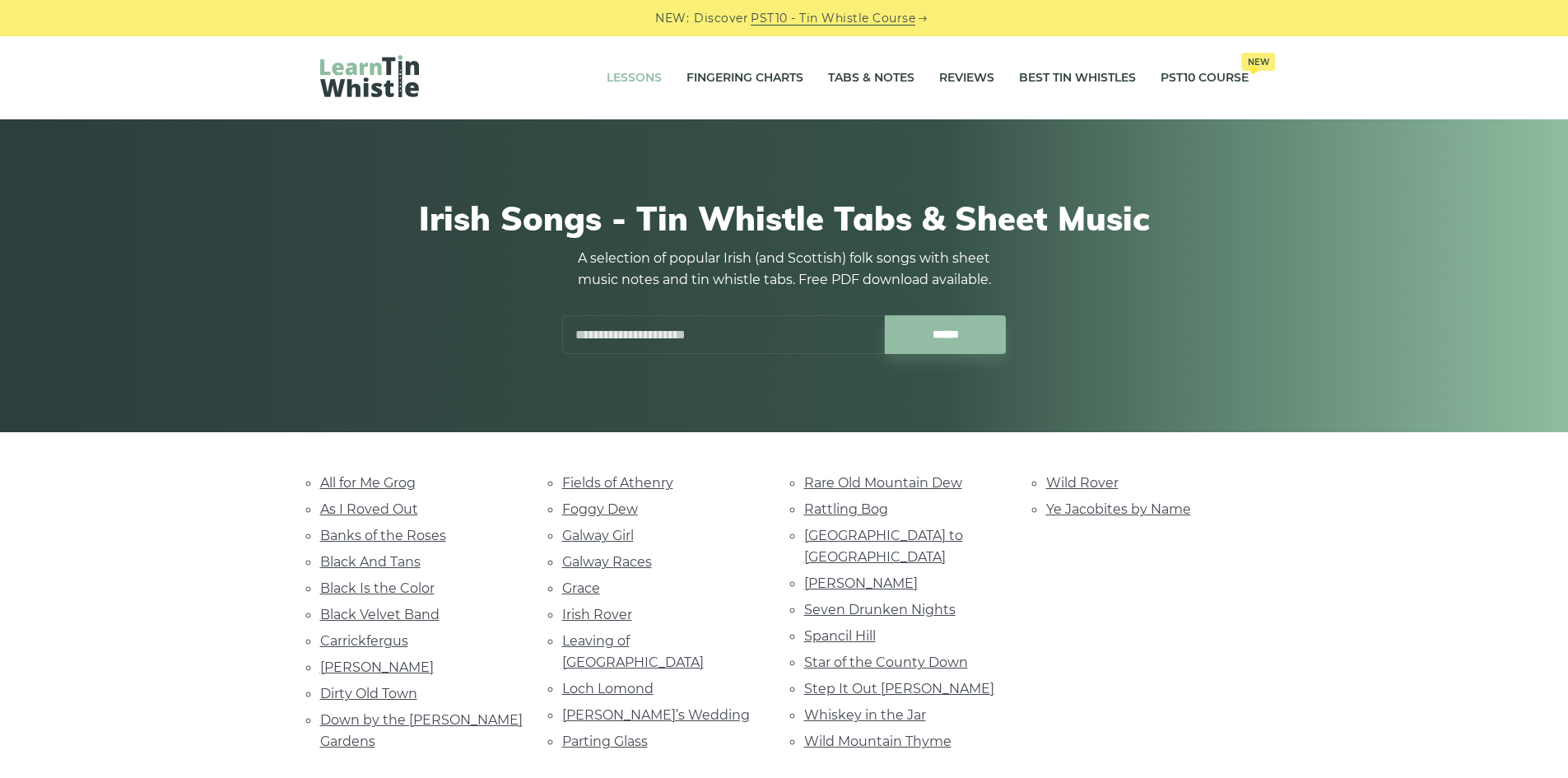
click at [648, 78] on link "Lessons" at bounding box center [634, 78] width 55 height 41
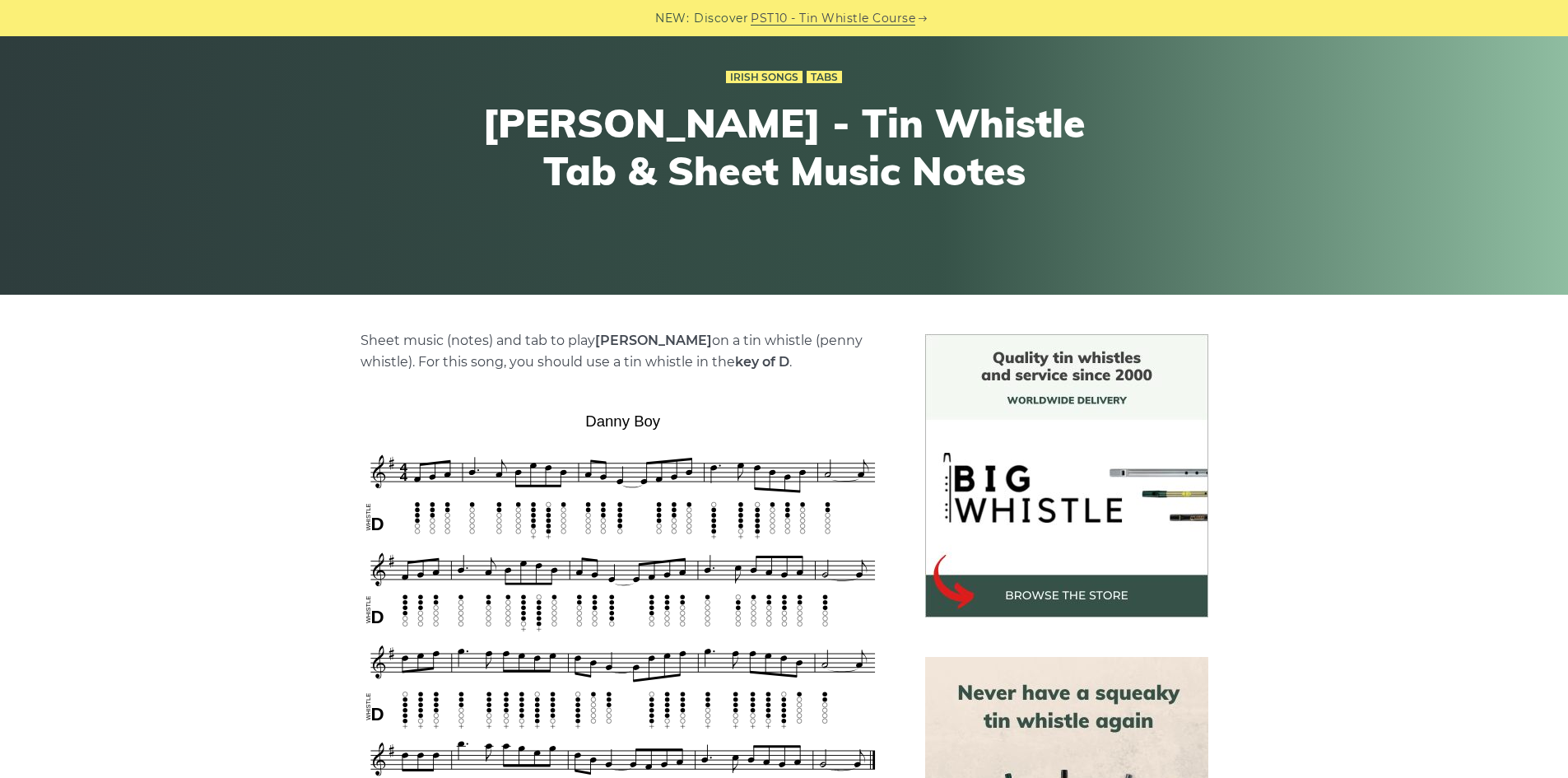
scroll to position [329, 0]
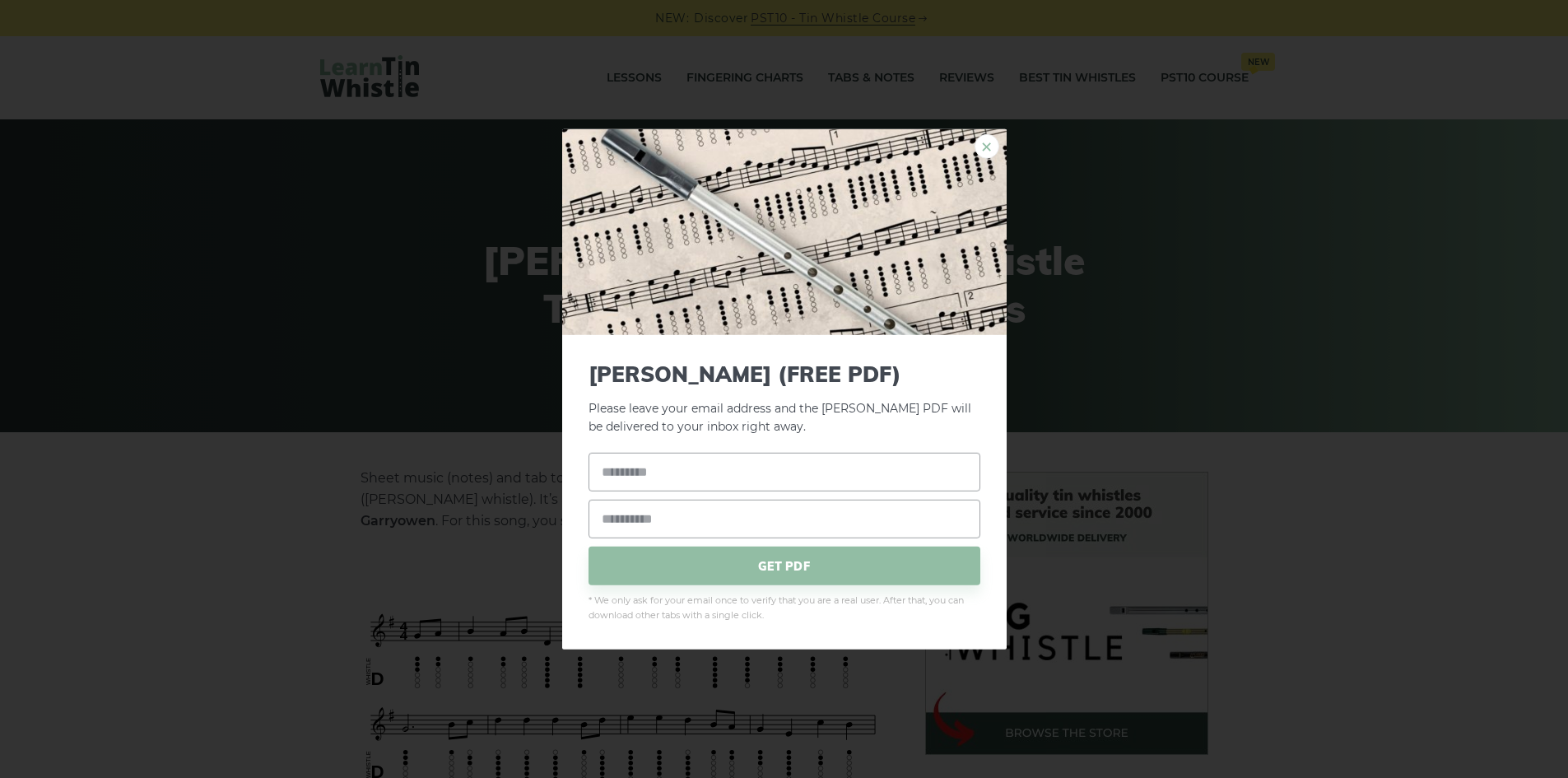
click at [987, 140] on link "×" at bounding box center [987, 146] width 25 height 25
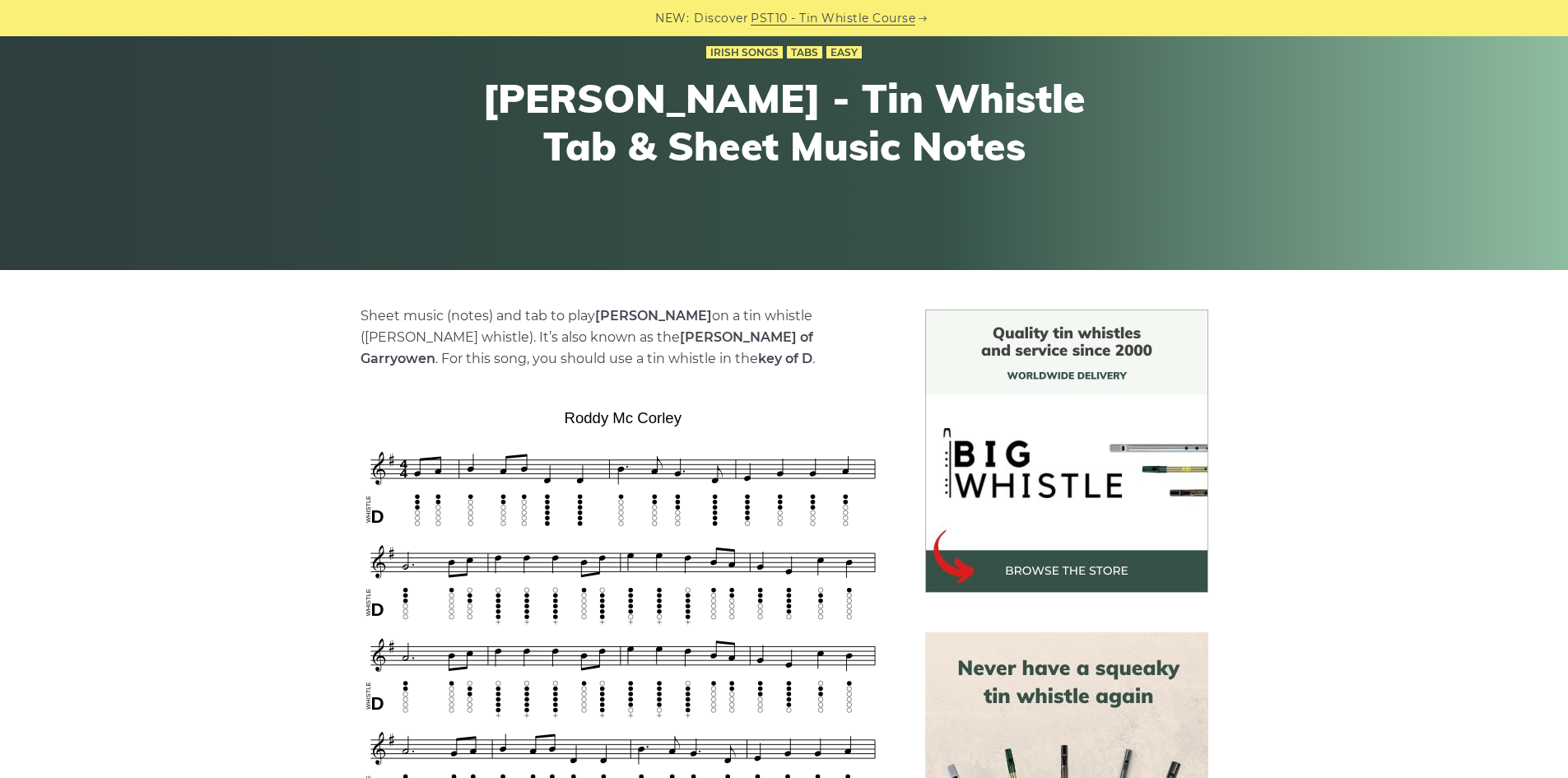
scroll to position [329, 0]
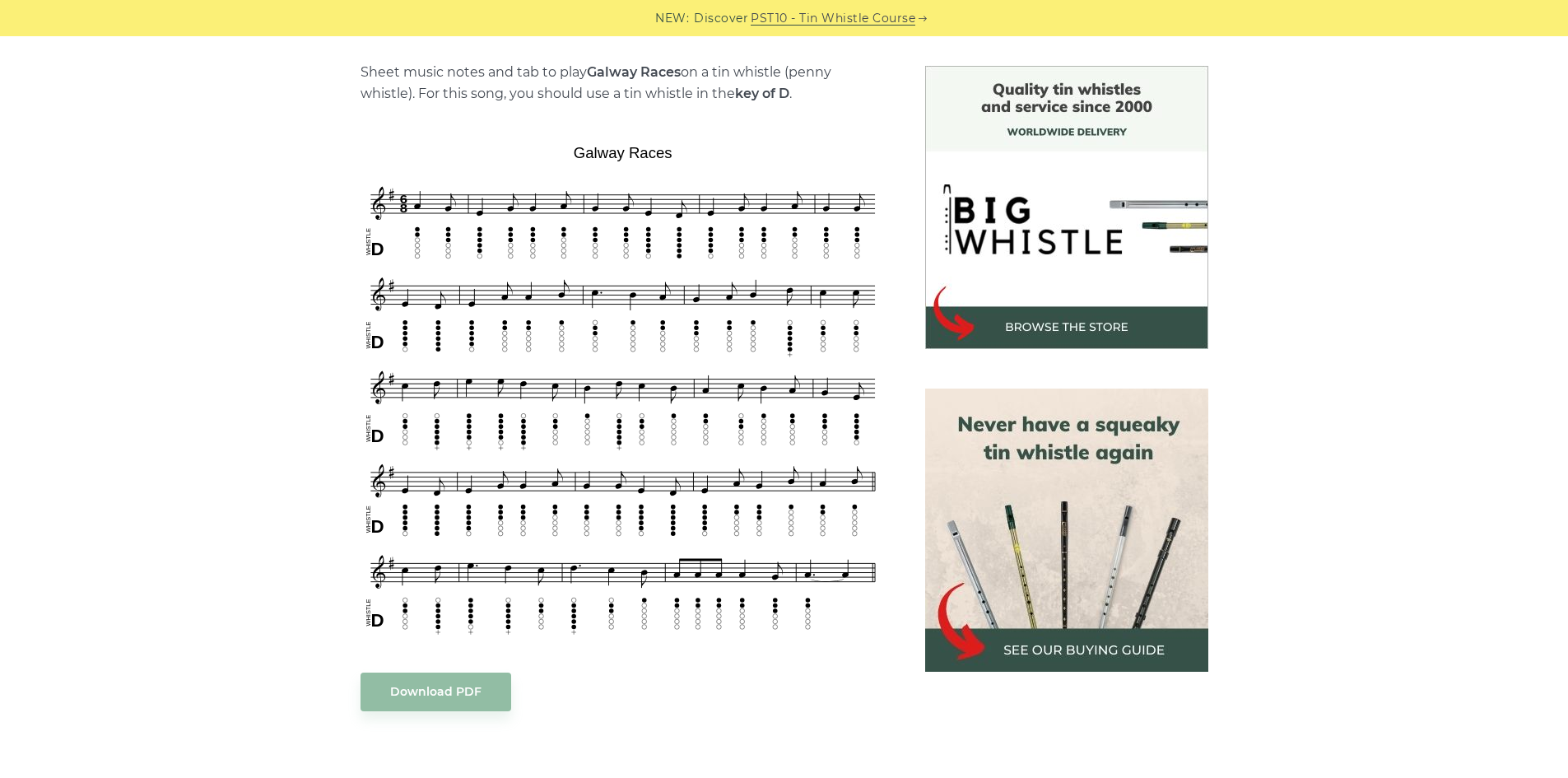
scroll to position [411, 0]
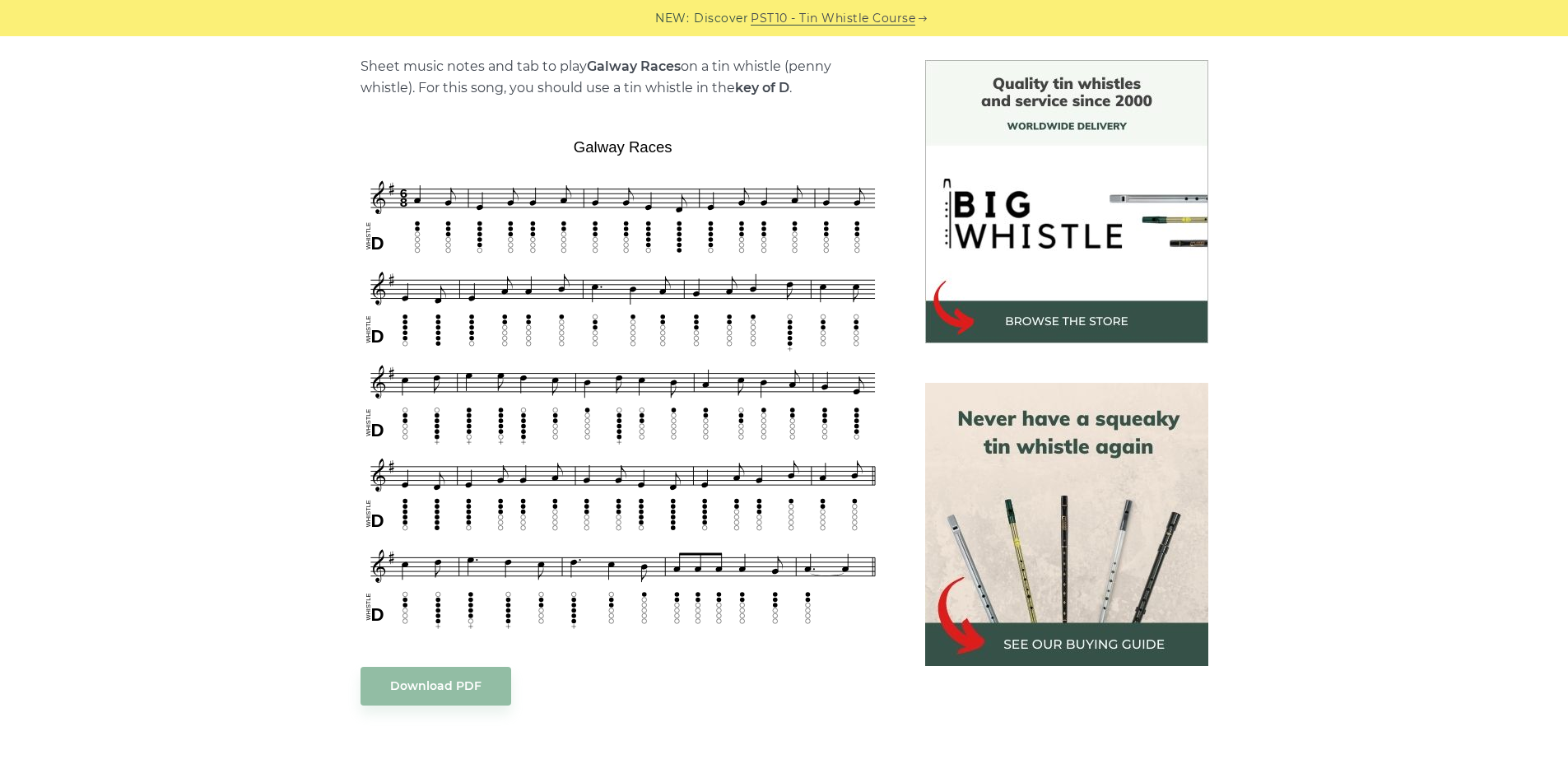
drag, startPoint x: 323, startPoint y: 354, endPoint x: 349, endPoint y: 340, distance: 29.5
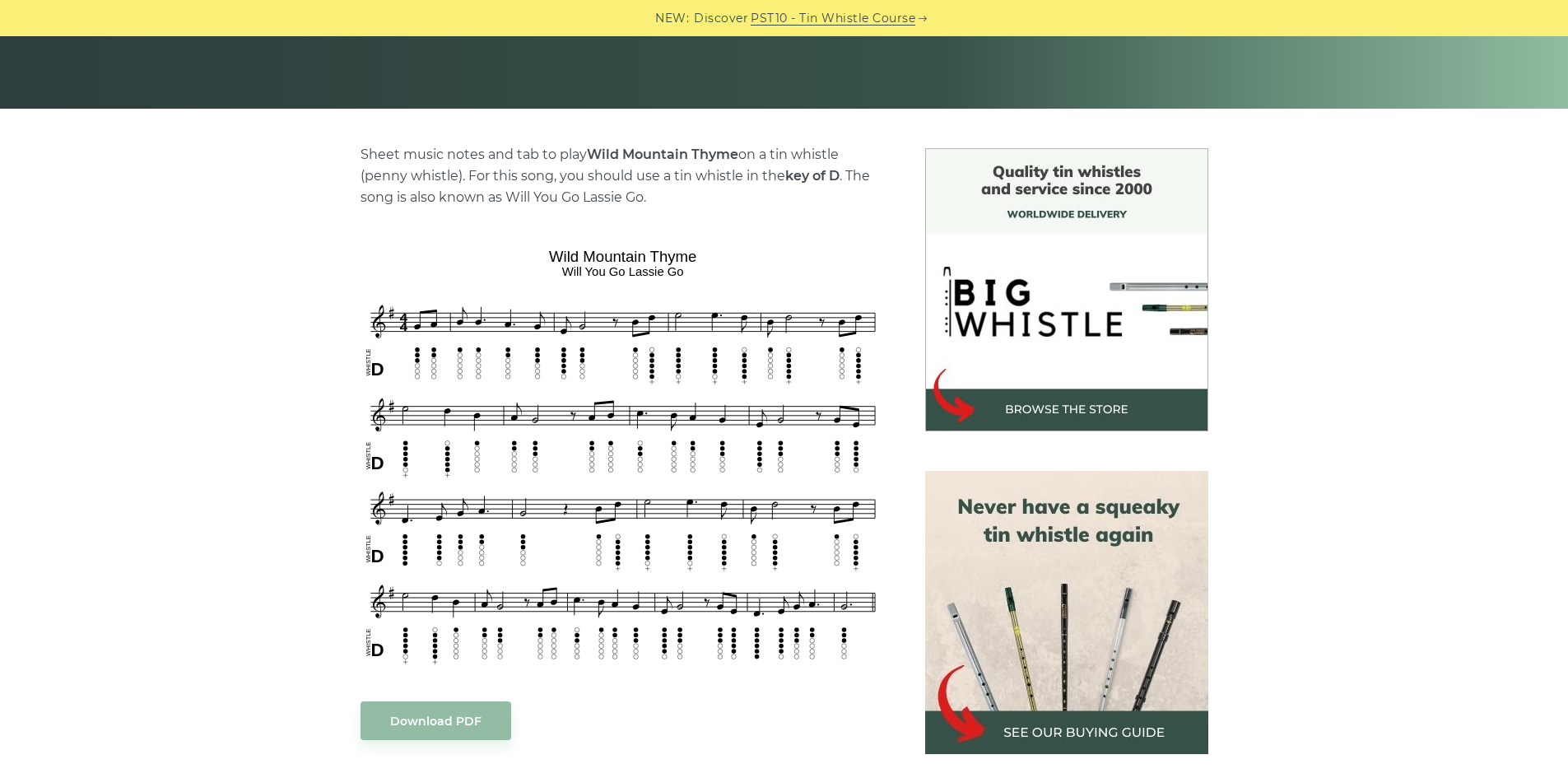
scroll to position [329, 0]
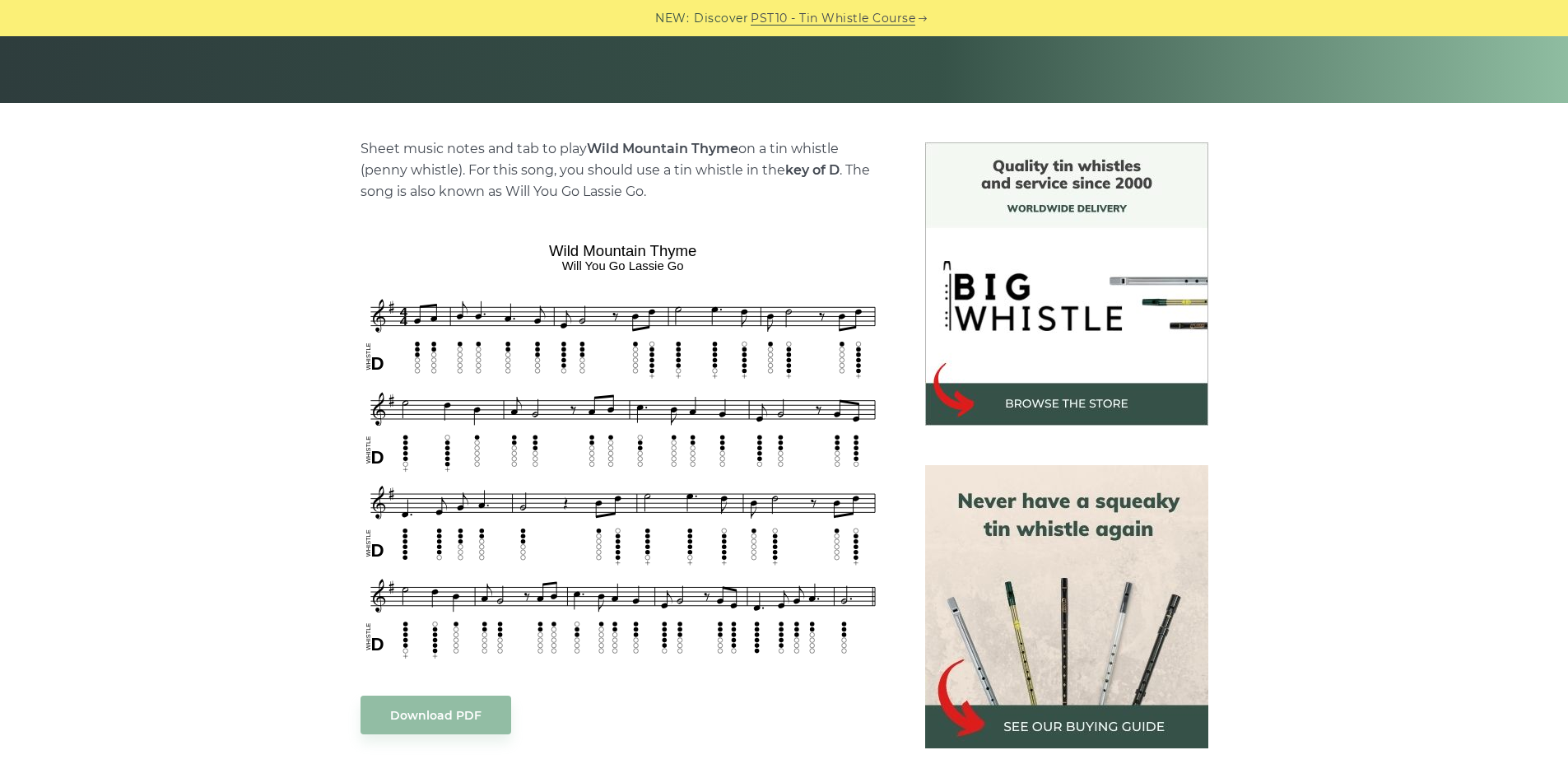
drag, startPoint x: 235, startPoint y: 379, endPoint x: 226, endPoint y: 385, distance: 10.8
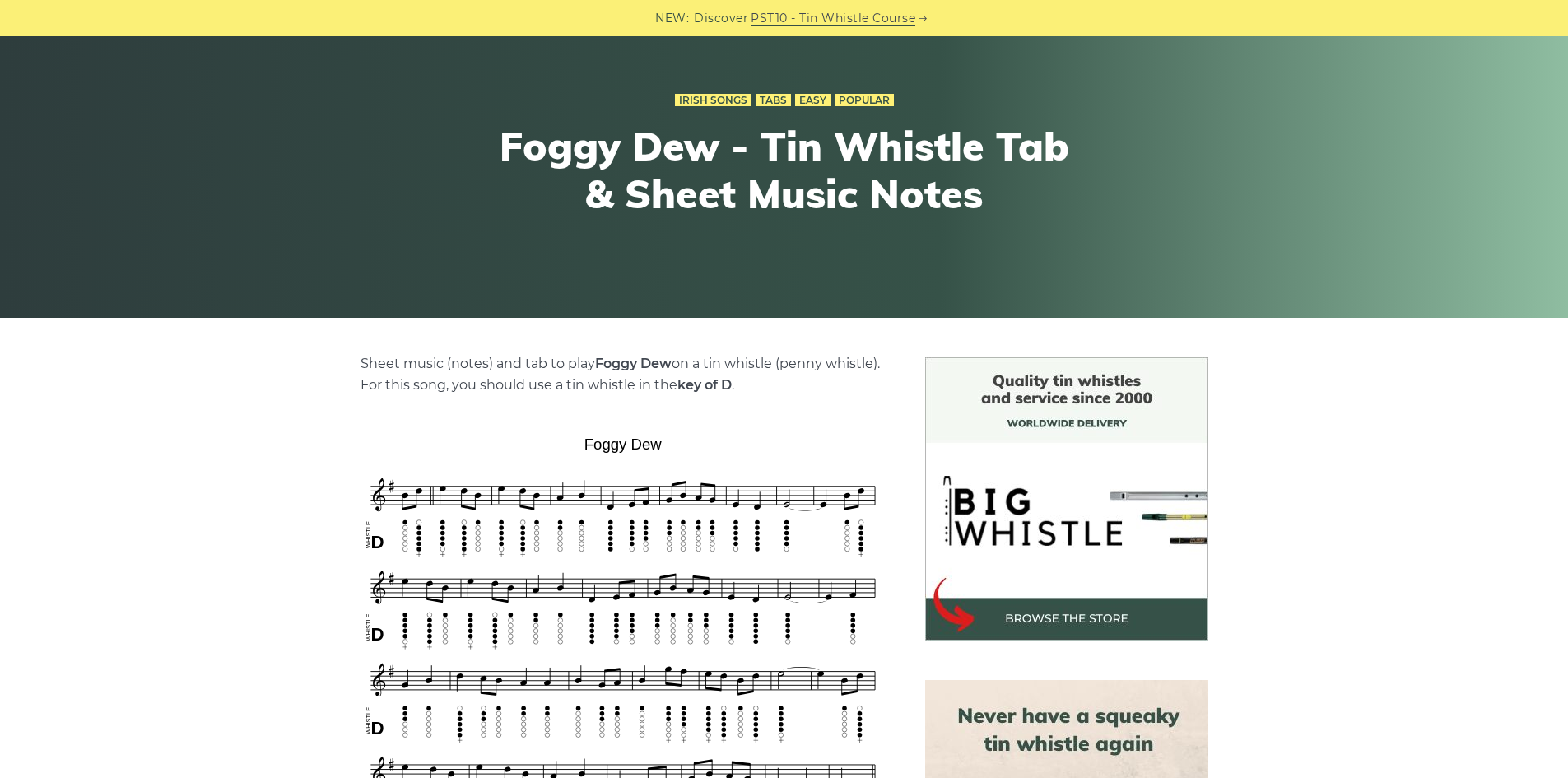
scroll to position [329, 0]
